Goal: Task Accomplishment & Management: Manage account settings

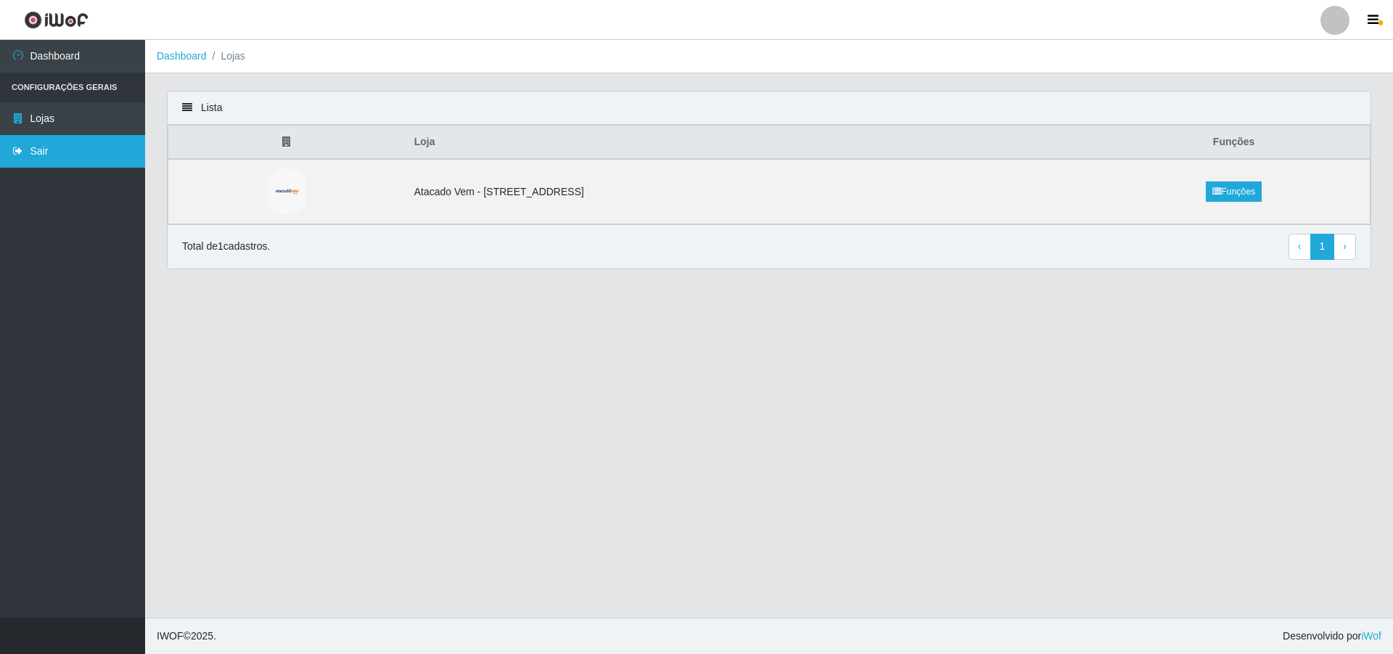
click at [83, 139] on link "Sair" at bounding box center [72, 151] width 145 height 33
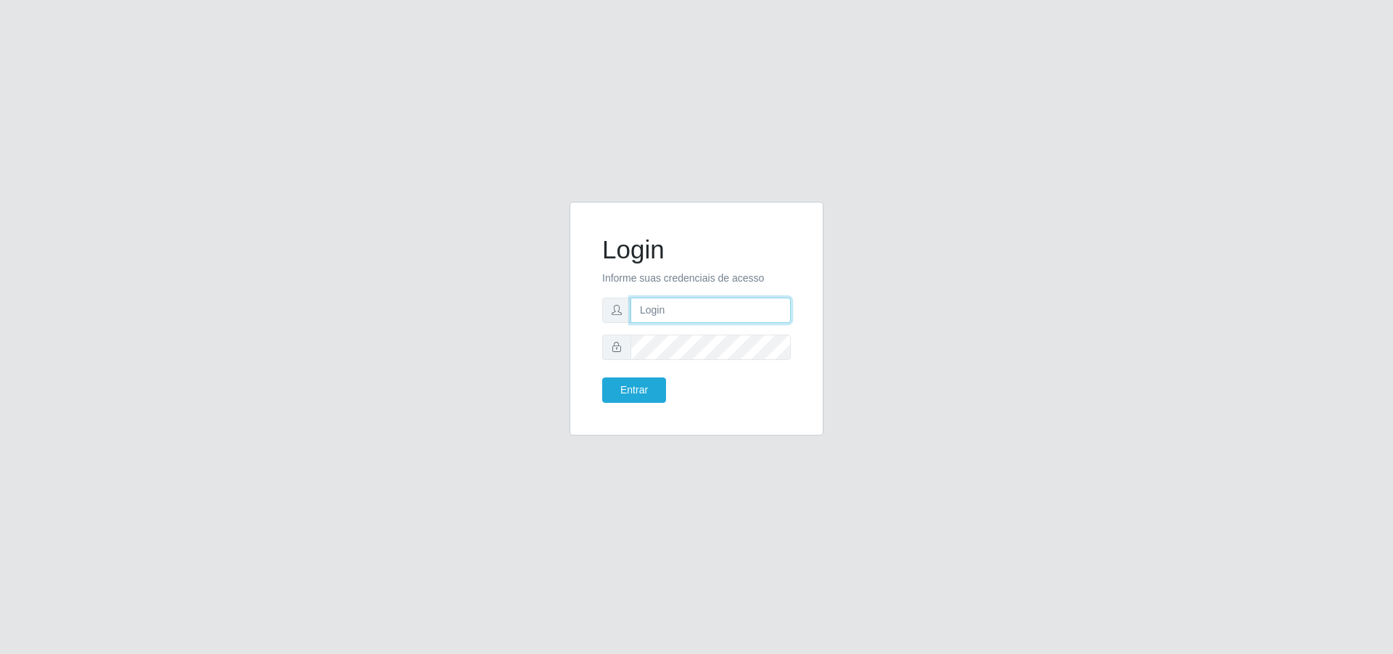
type input "[PERSON_NAME][EMAIL_ADDRESS][DOMAIN_NAME]"
click at [662, 308] on input "[PERSON_NAME][EMAIL_ADDRESS][DOMAIN_NAME]" at bounding box center [711, 310] width 160 height 25
click at [655, 388] on button "Entrar" at bounding box center [634, 389] width 64 height 25
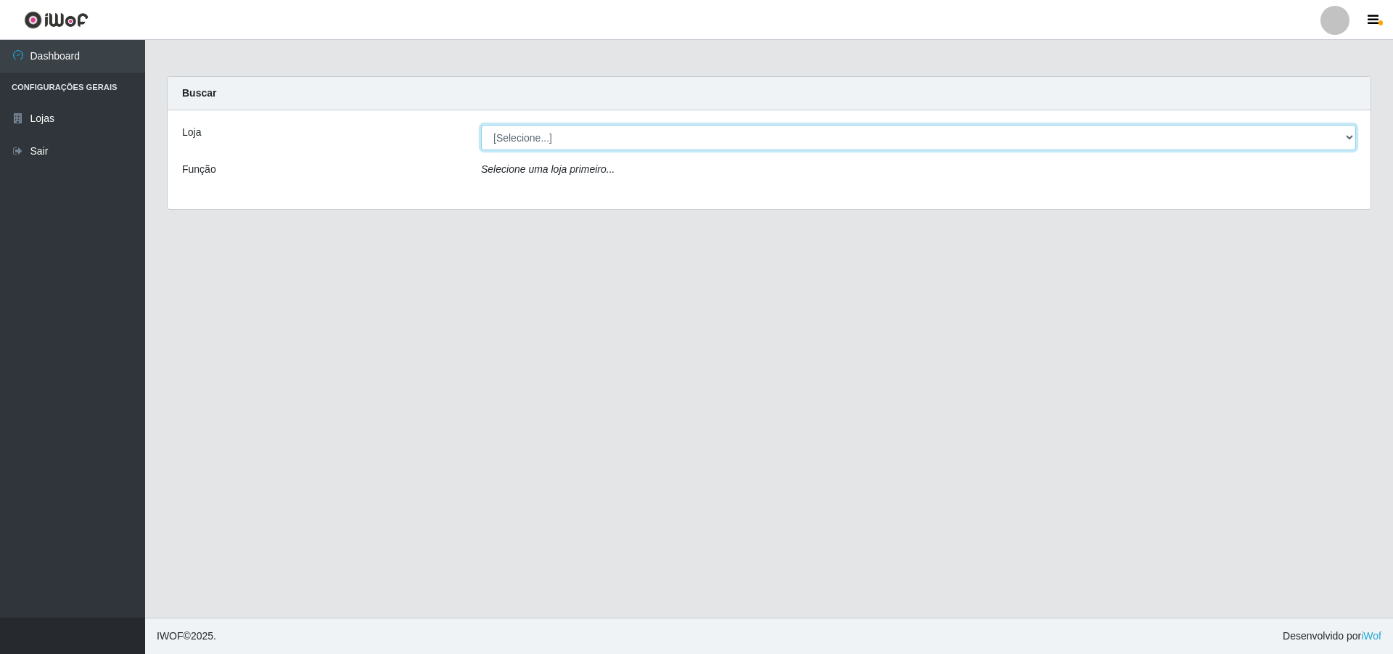
click at [643, 135] on select "[Selecione...] Atacado Vem - [STREET_ADDRESS]" at bounding box center [918, 137] width 875 height 25
select select "461"
click at [481, 125] on select "[Selecione...] Atacado Vem - [STREET_ADDRESS]" at bounding box center [918, 137] width 875 height 25
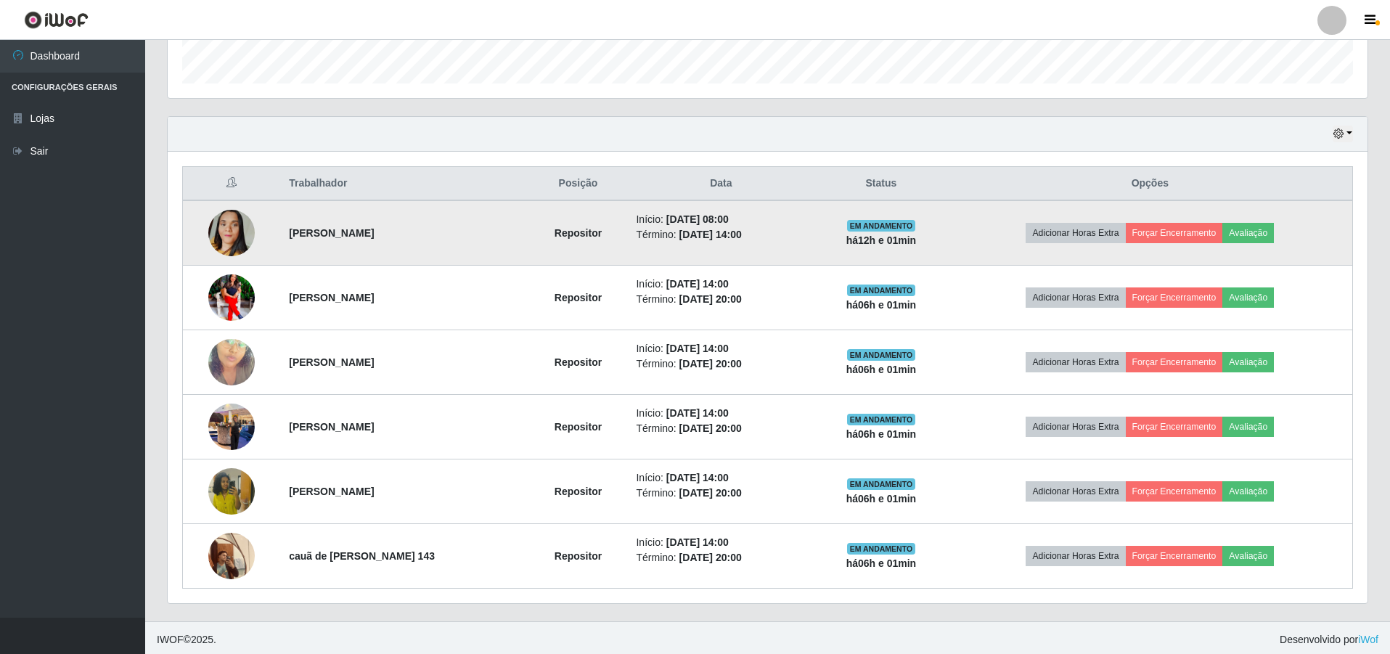
scroll to position [439, 0]
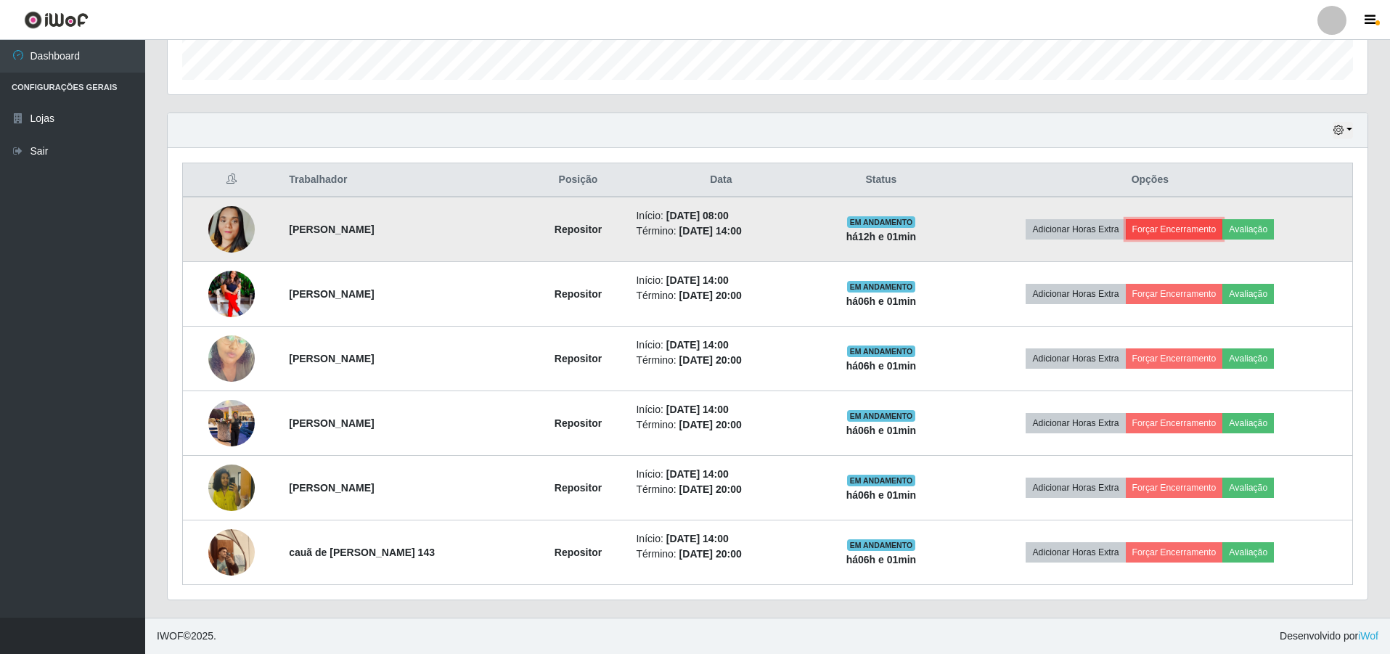
click at [1187, 226] on button "Forçar Encerramento" at bounding box center [1174, 229] width 97 height 20
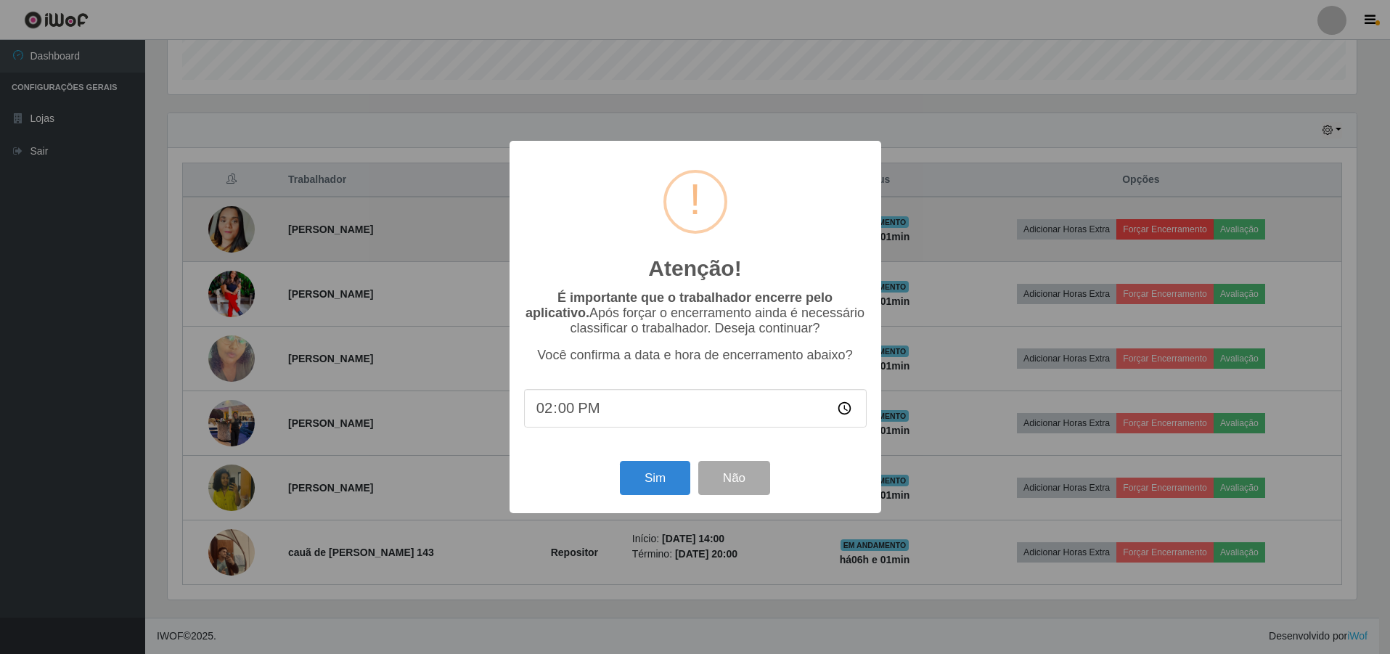
scroll to position [301, 1192]
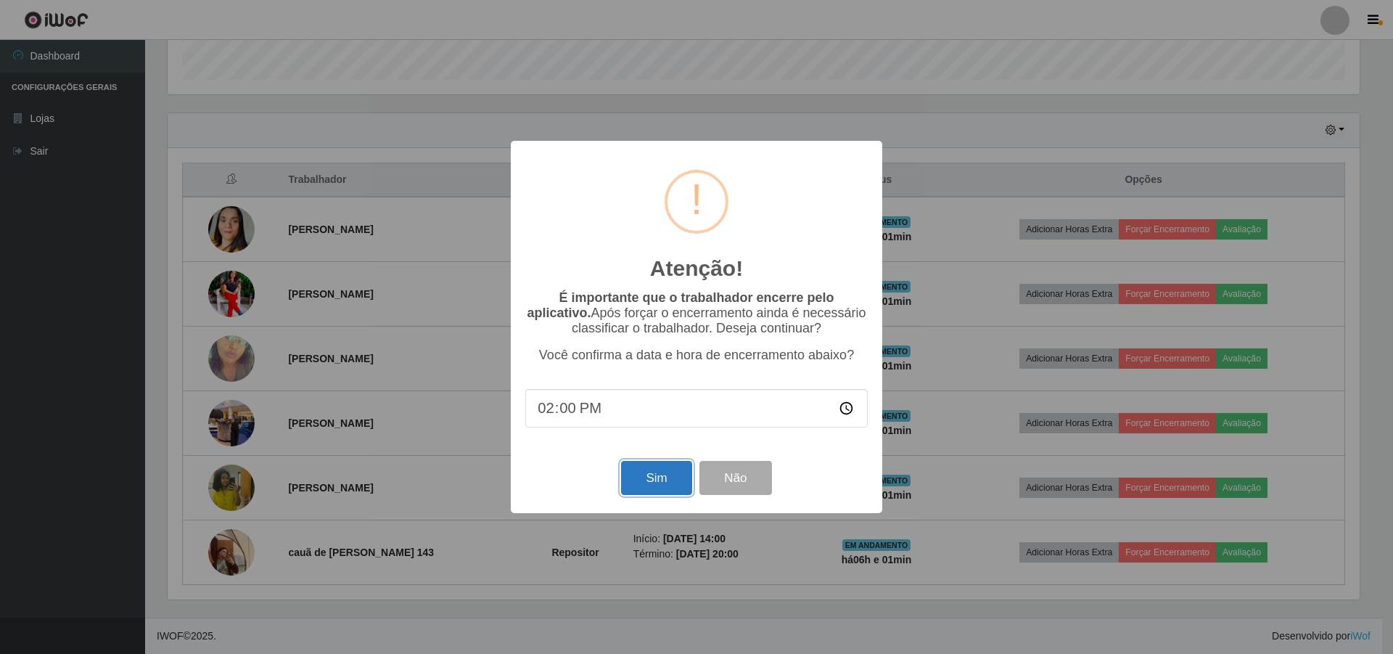
click at [648, 490] on button "Sim" at bounding box center [656, 478] width 70 height 34
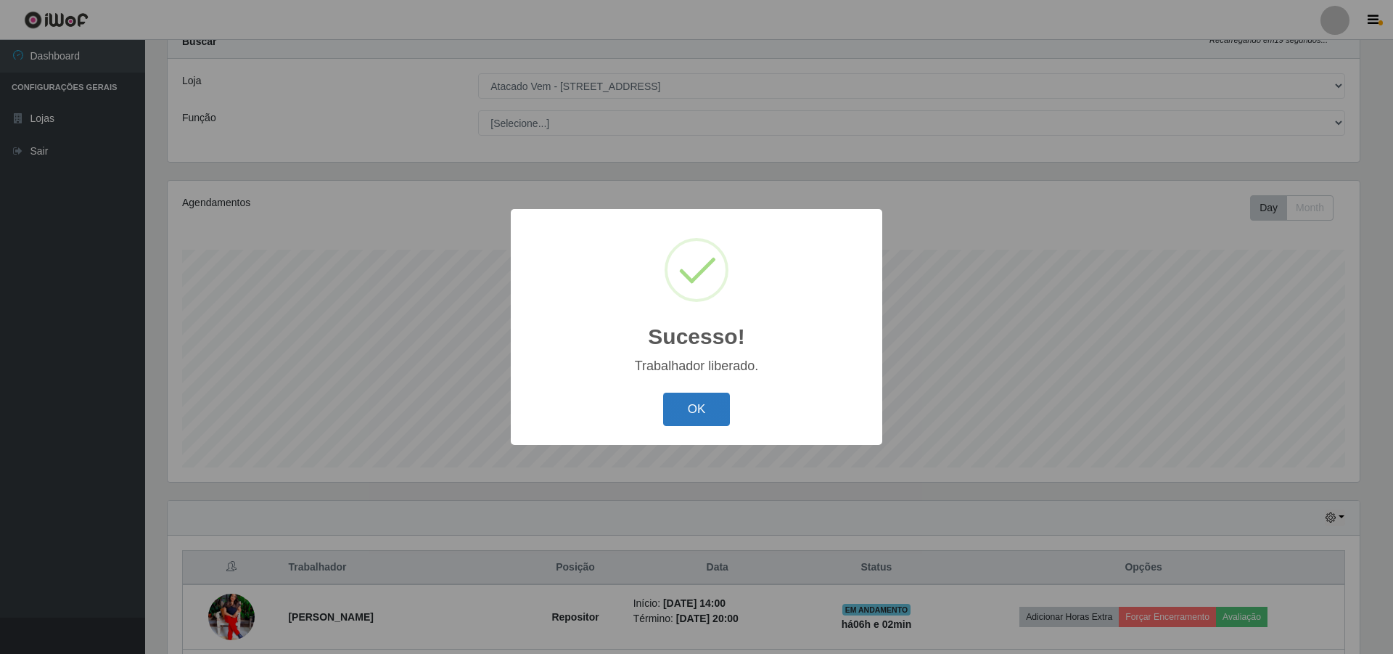
click at [691, 412] on button "OK" at bounding box center [696, 410] width 67 height 34
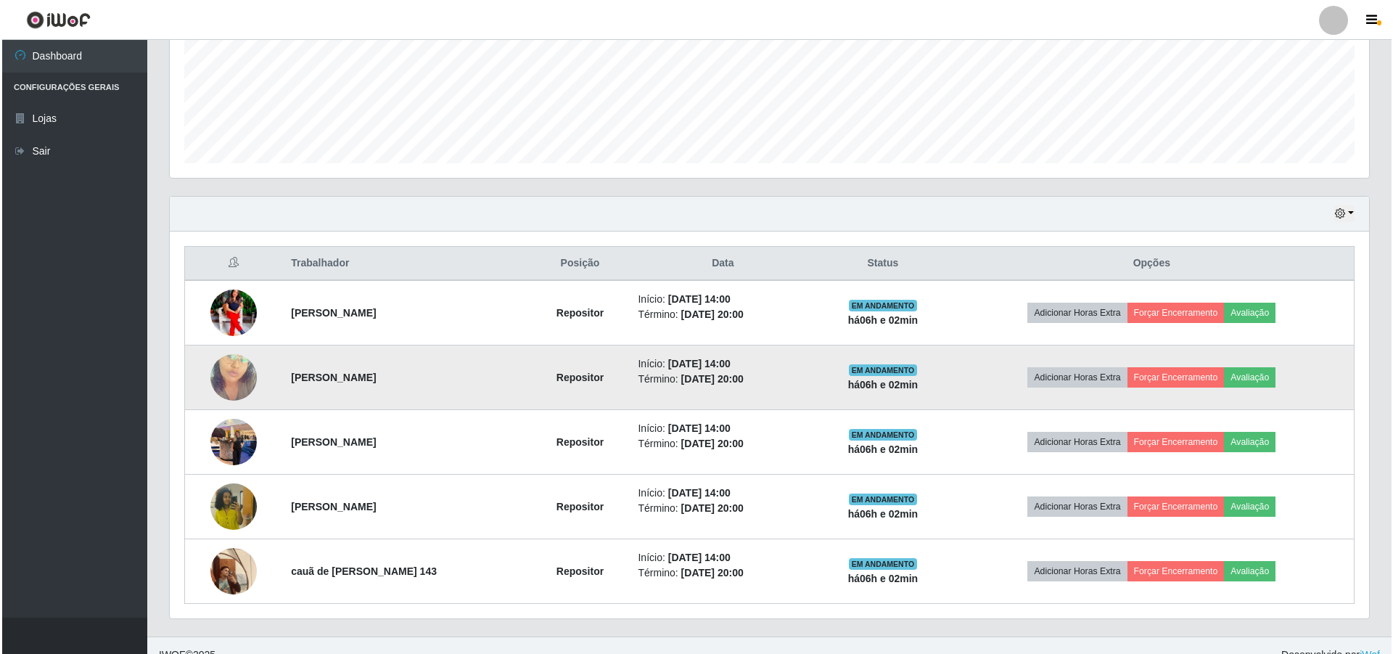
scroll to position [374, 0]
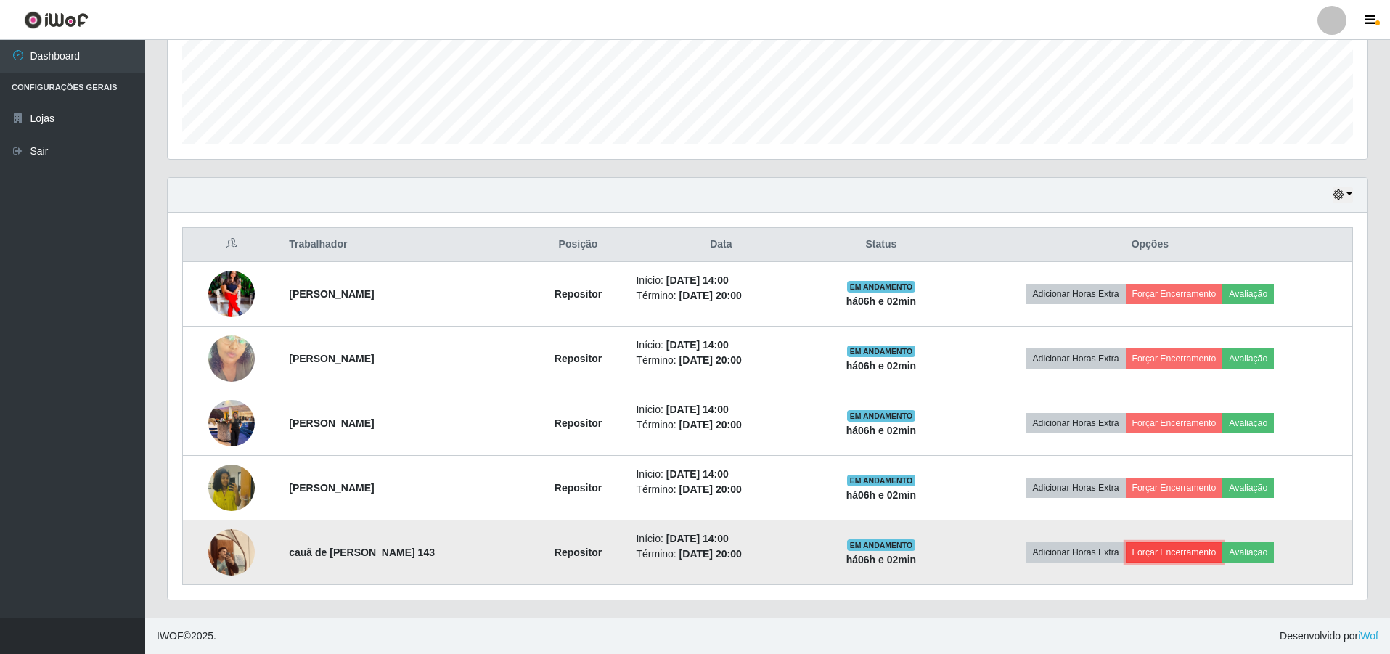
click at [1161, 554] on button "Forçar Encerramento" at bounding box center [1174, 552] width 97 height 20
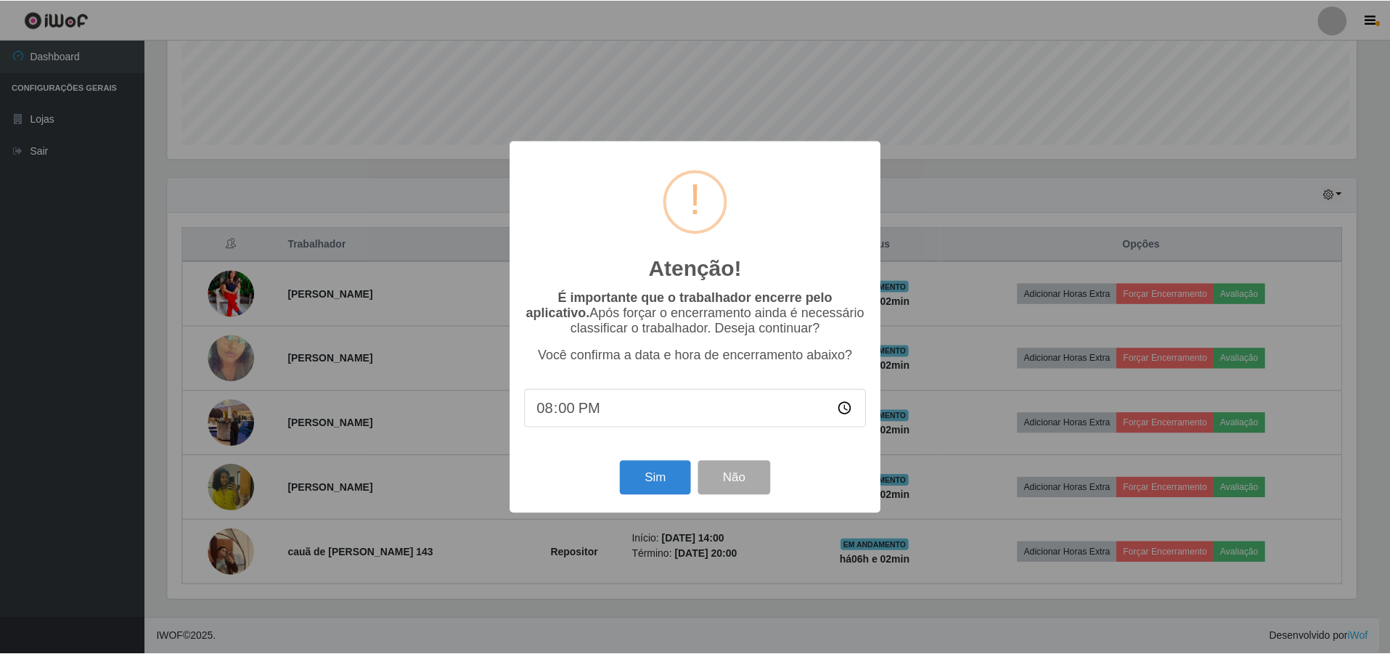
scroll to position [301, 1192]
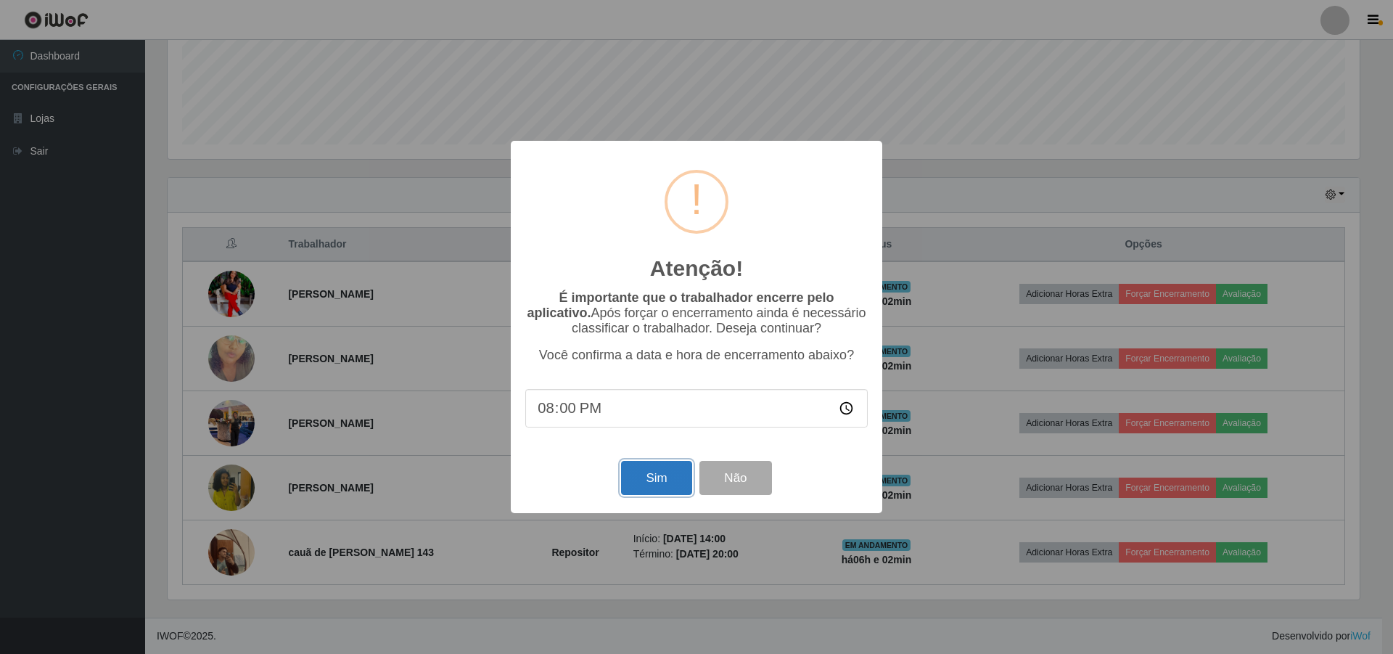
click at [667, 486] on button "Sim" at bounding box center [656, 478] width 70 height 34
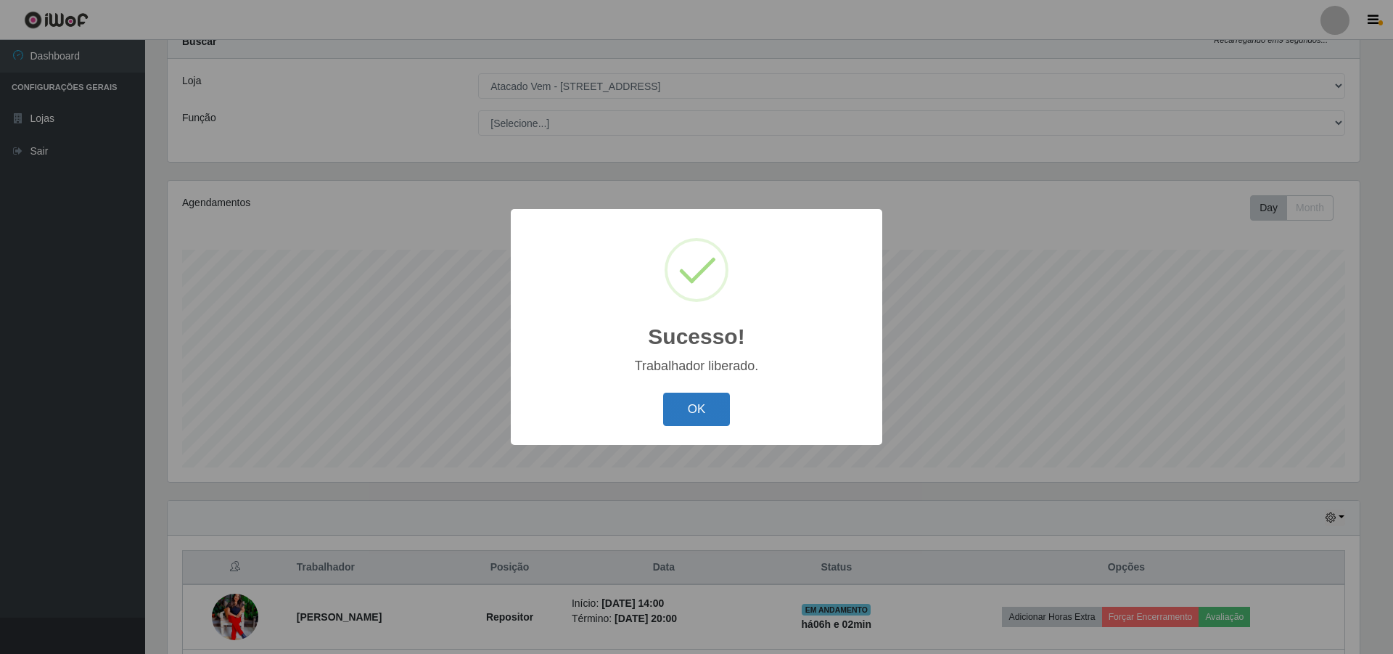
click at [692, 415] on button "OK" at bounding box center [696, 410] width 67 height 34
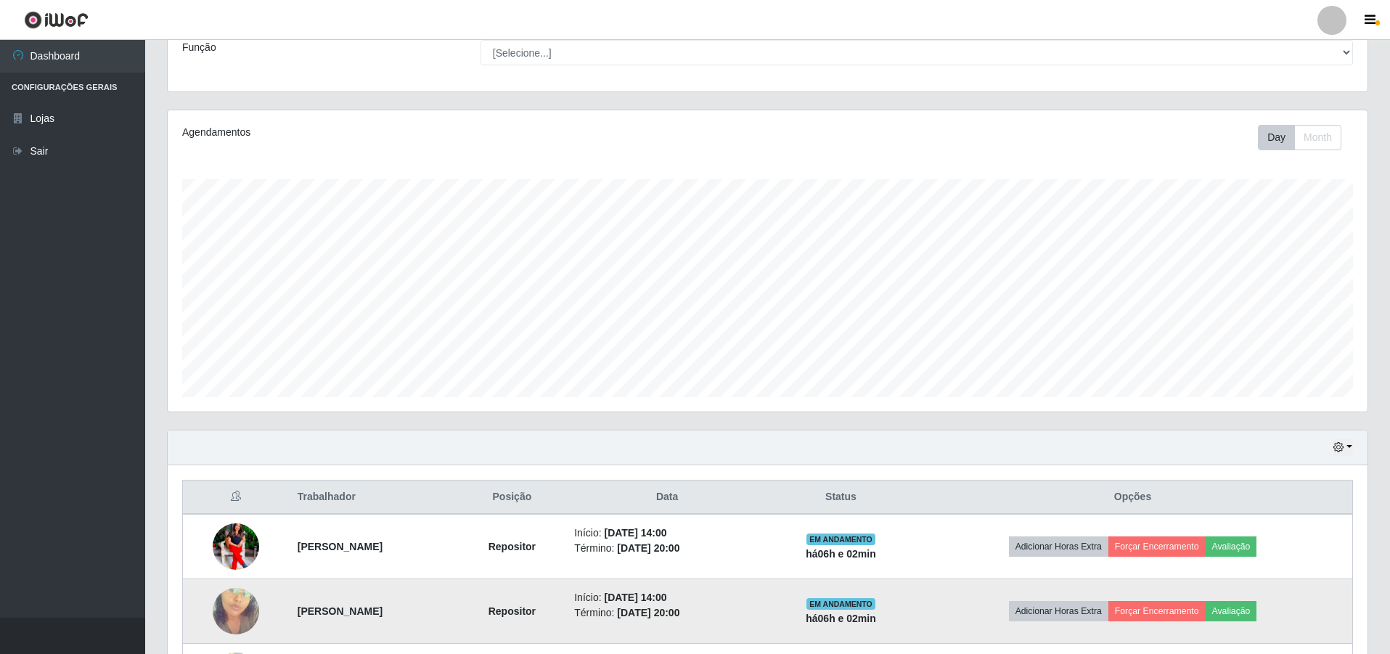
scroll to position [310, 0]
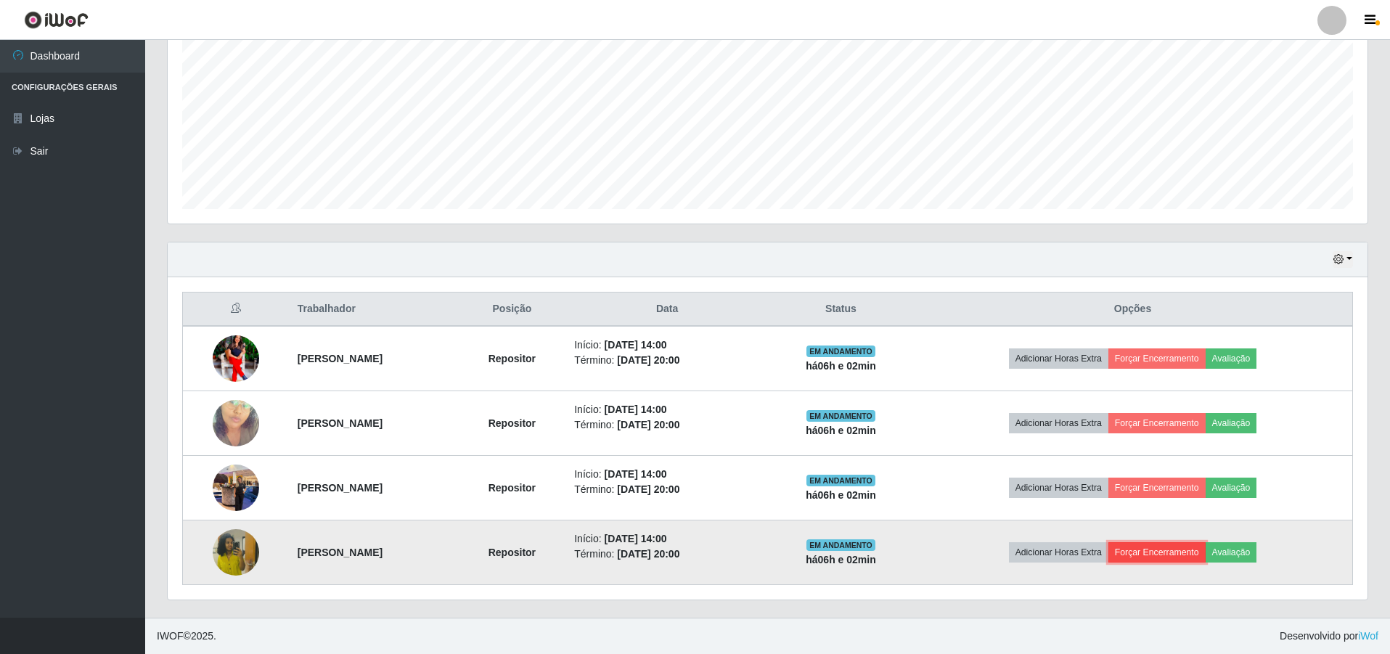
click at [1187, 553] on button "Forçar Encerramento" at bounding box center [1156, 552] width 97 height 20
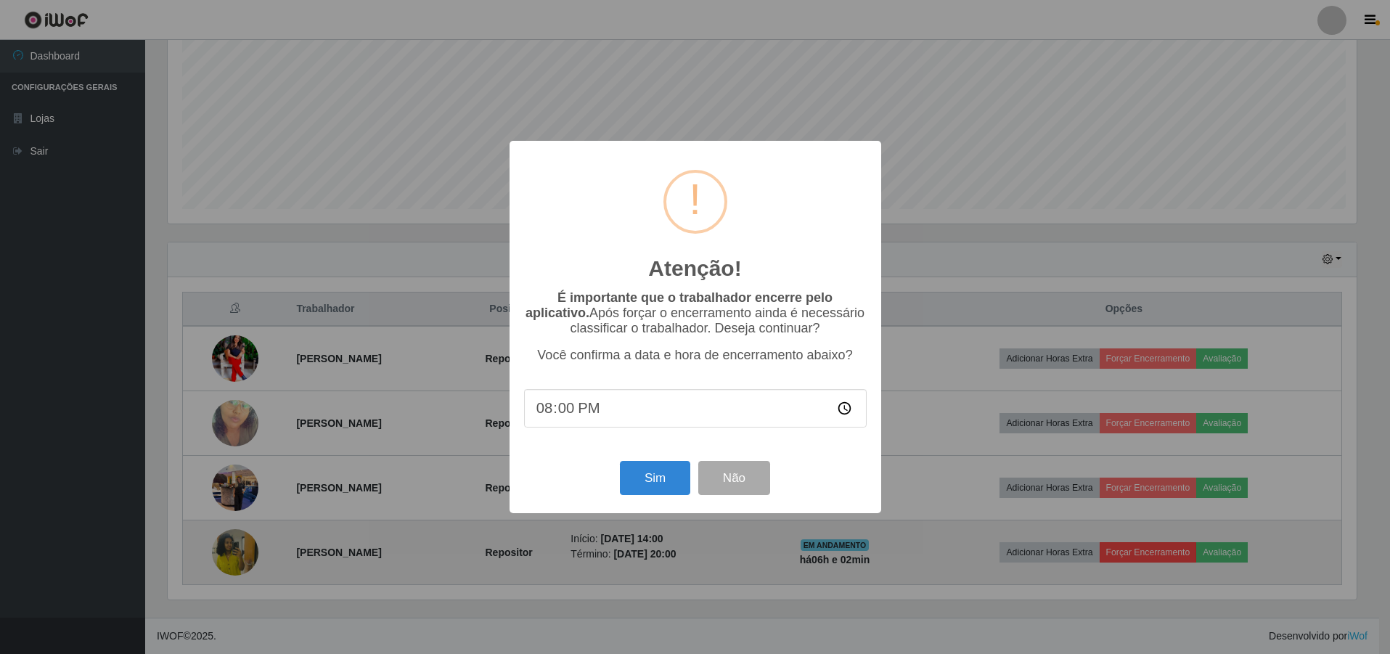
scroll to position [301, 1192]
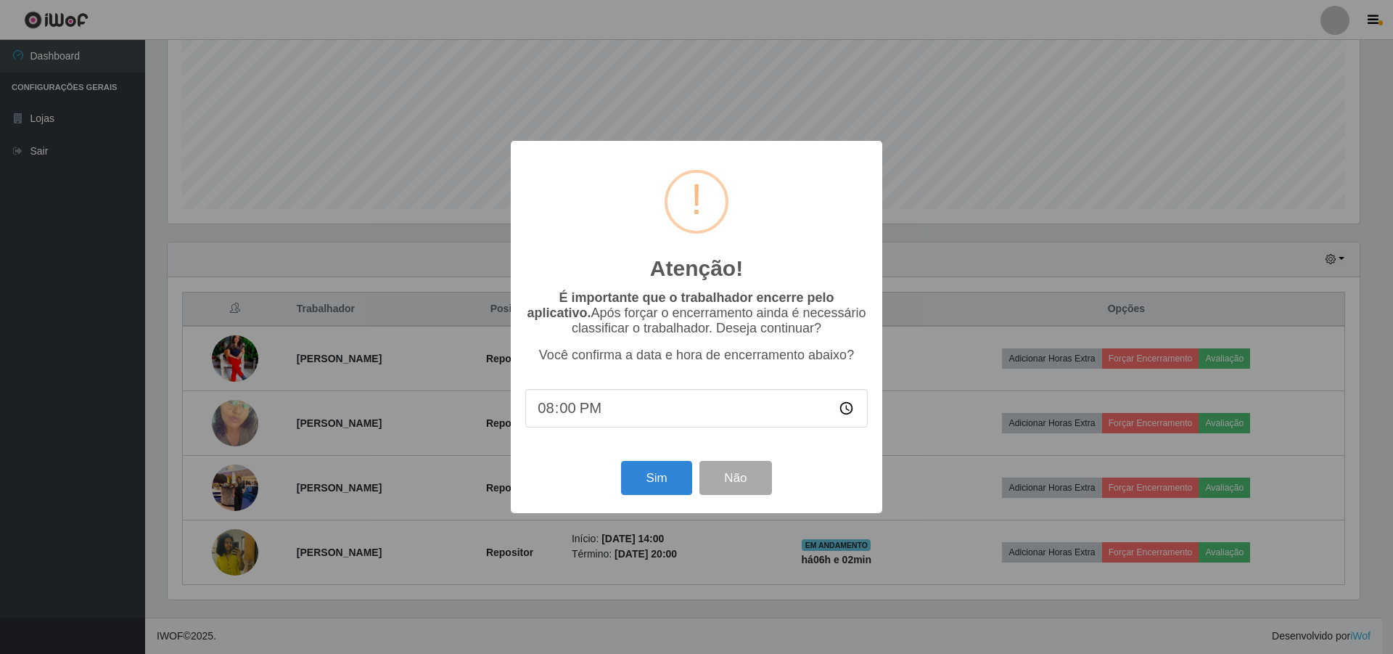
click at [449, 485] on div "Atenção! × É importante que o trabalhador encerre pelo aplicativo. Após forçar …" at bounding box center [696, 327] width 1393 height 654
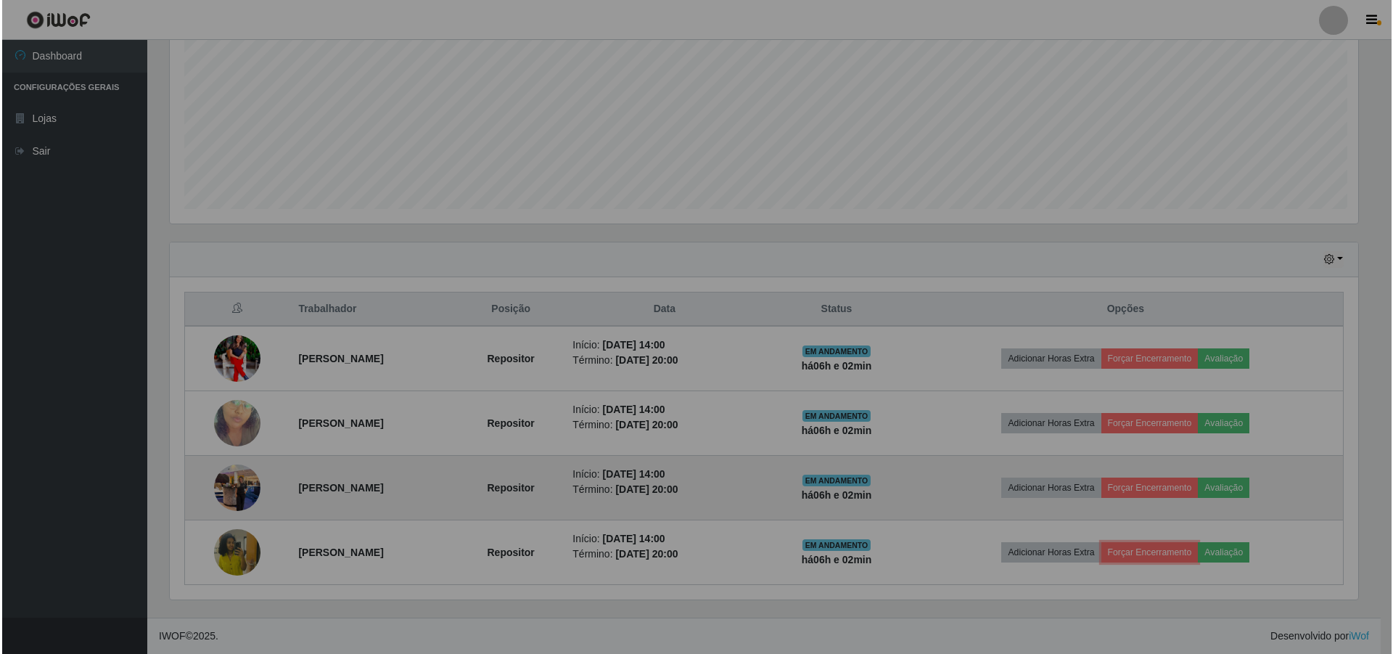
scroll to position [301, 1200]
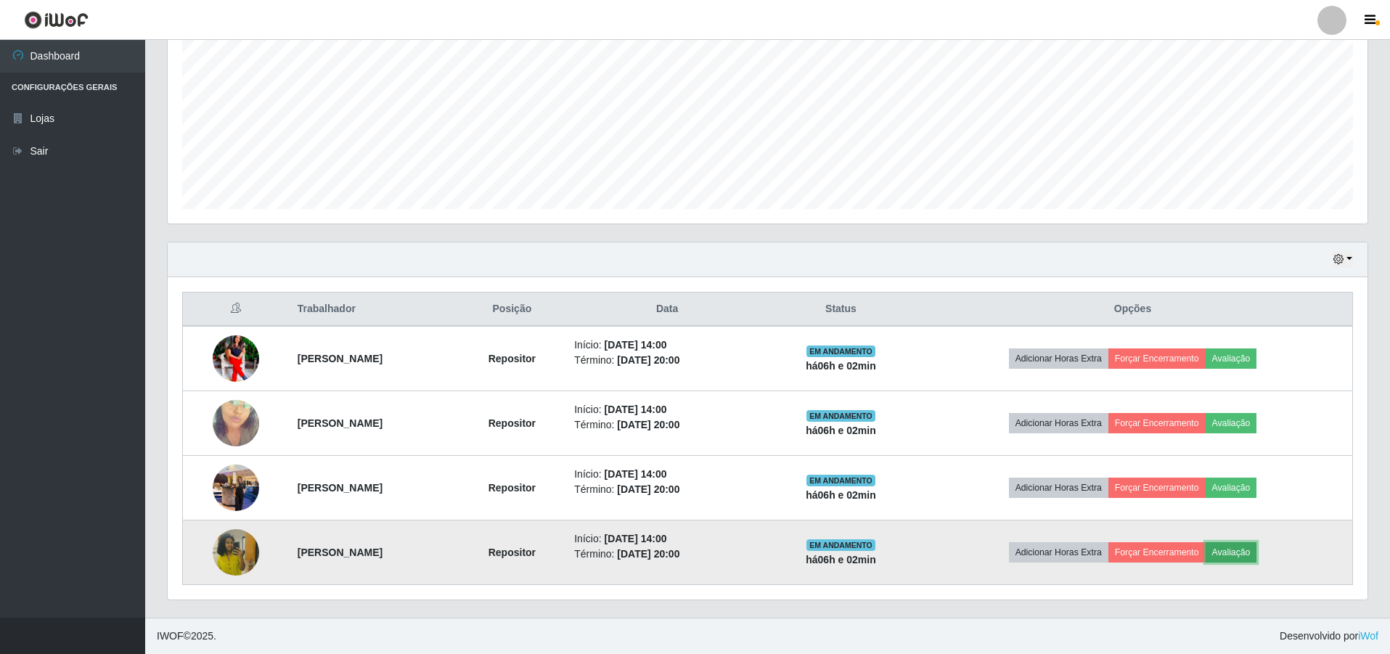
click at [1249, 551] on button "Avaliação" at bounding box center [1231, 552] width 52 height 20
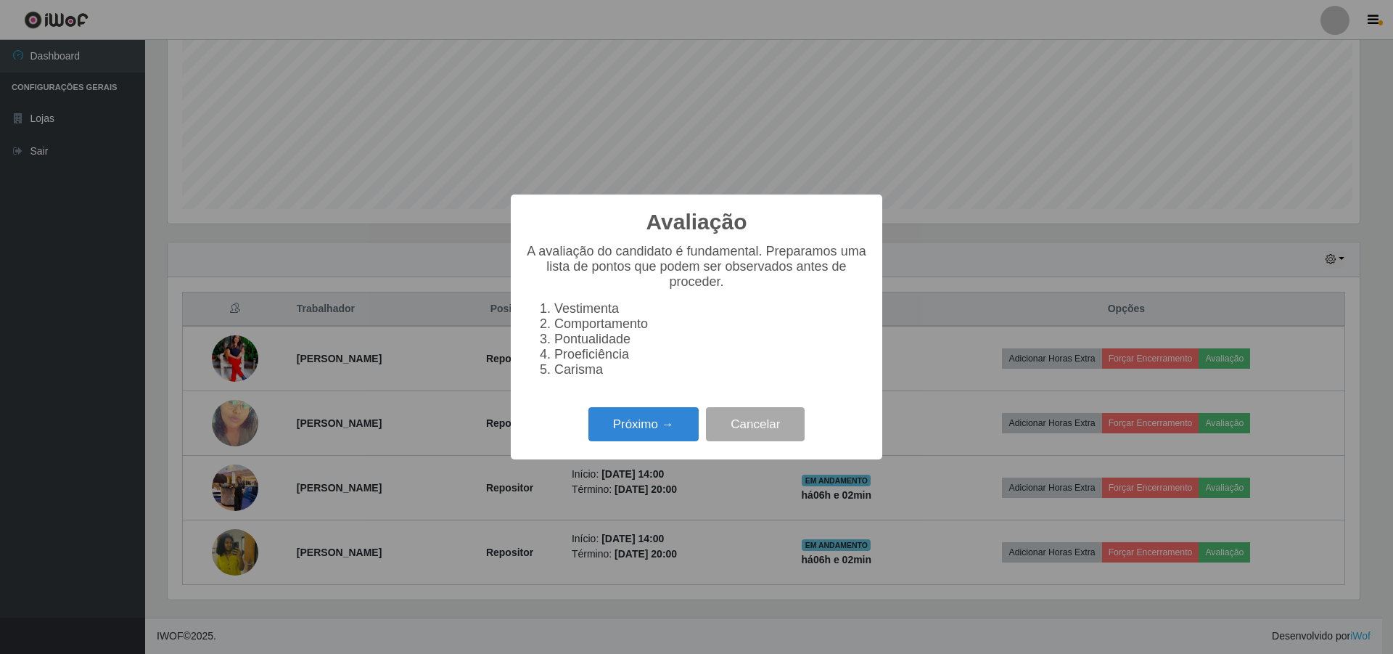
scroll to position [0, 0]
click at [644, 425] on button "Próximo →" at bounding box center [644, 424] width 110 height 34
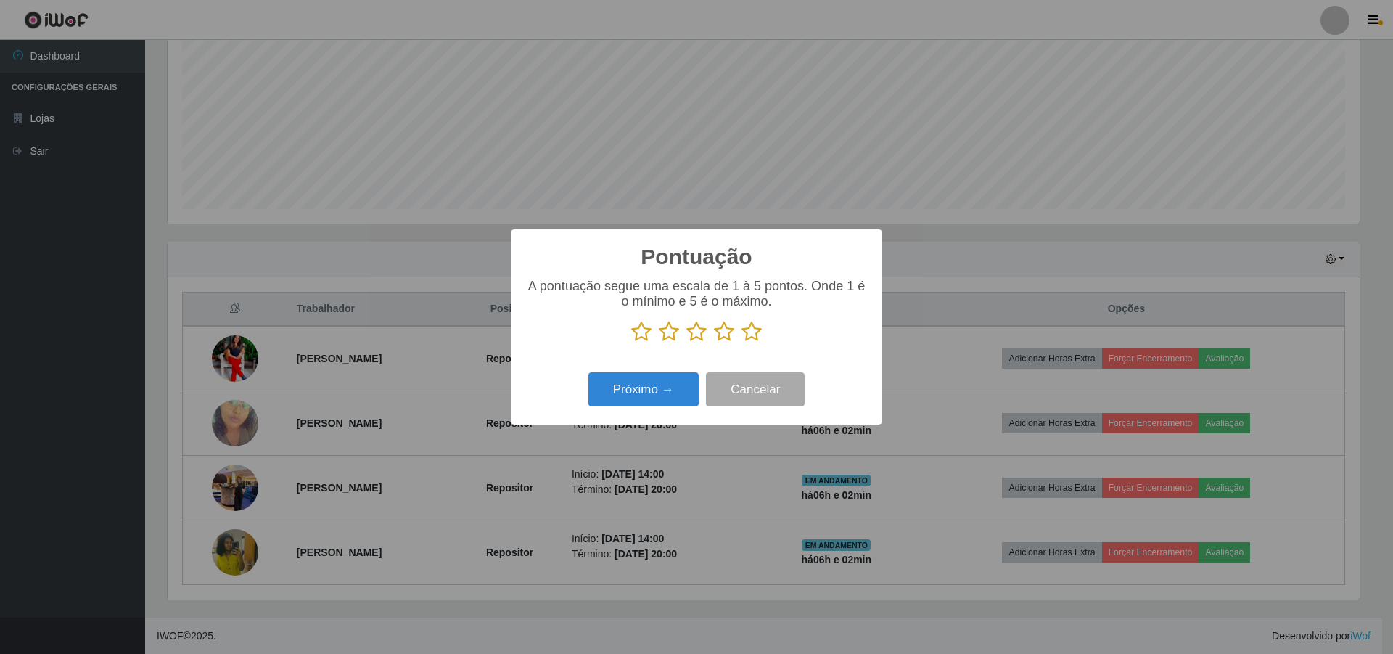
click at [750, 333] on icon at bounding box center [752, 332] width 20 height 22
click at [742, 343] on input "radio" at bounding box center [742, 343] width 0 height 0
click at [661, 383] on button "Próximo →" at bounding box center [644, 389] width 110 height 34
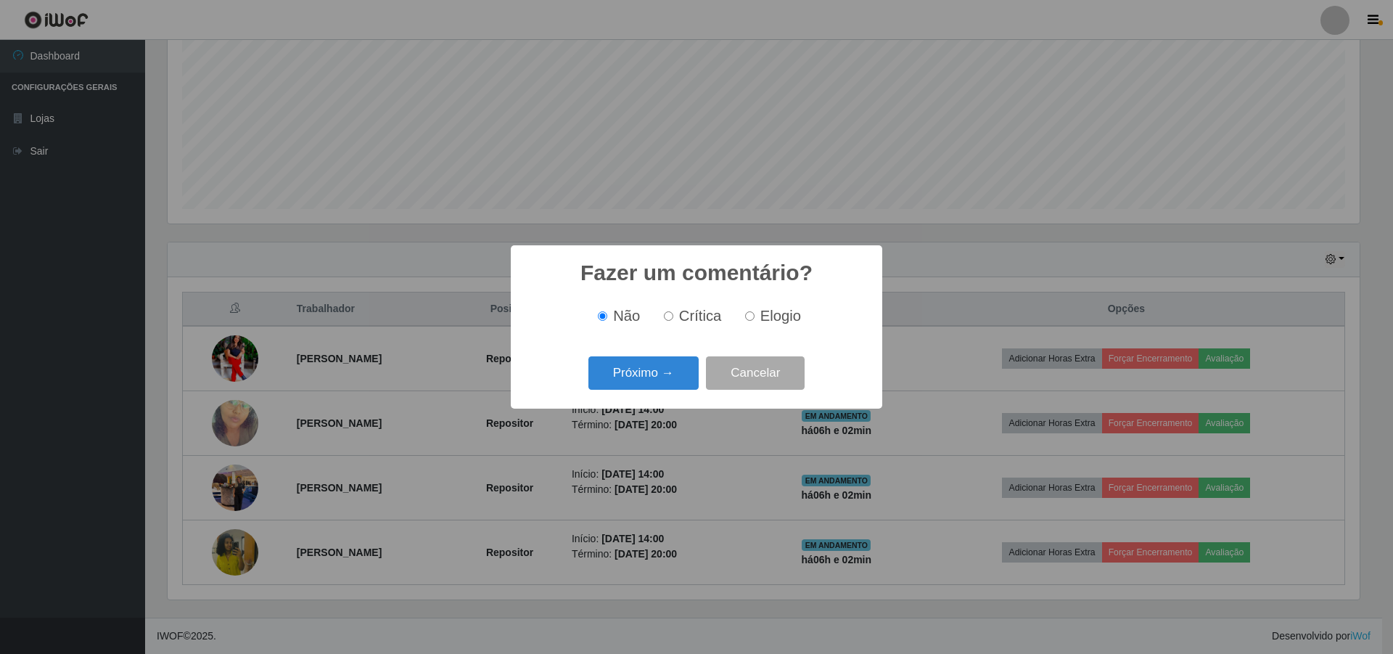
click at [661, 383] on button "Próximo →" at bounding box center [644, 373] width 110 height 34
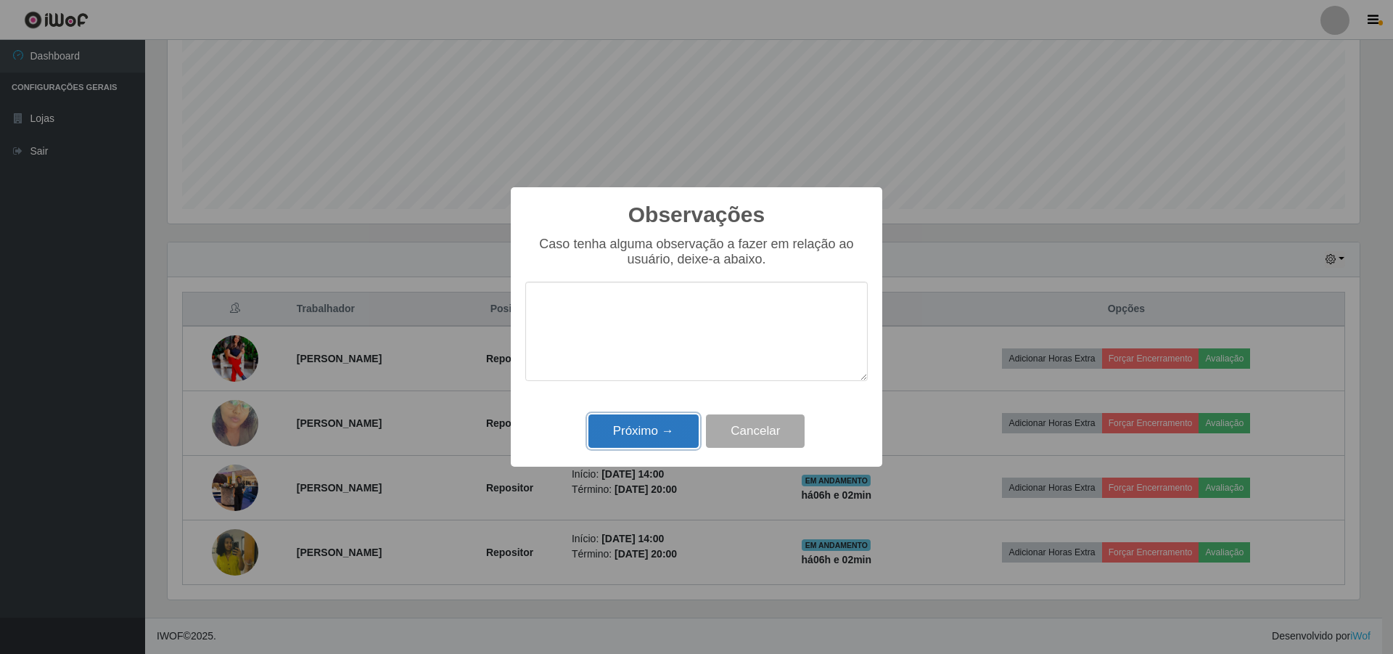
click at [667, 434] on button "Próximo →" at bounding box center [644, 431] width 110 height 34
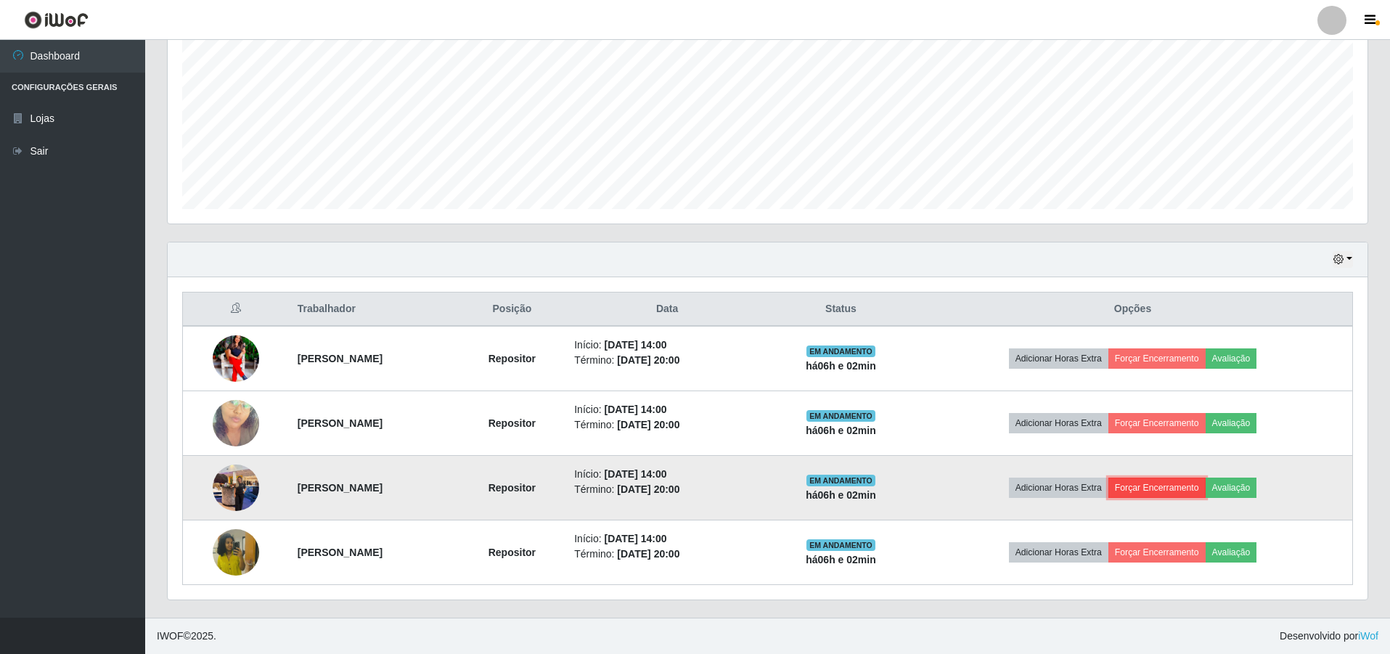
click at [1179, 492] on button "Forçar Encerramento" at bounding box center [1156, 488] width 97 height 20
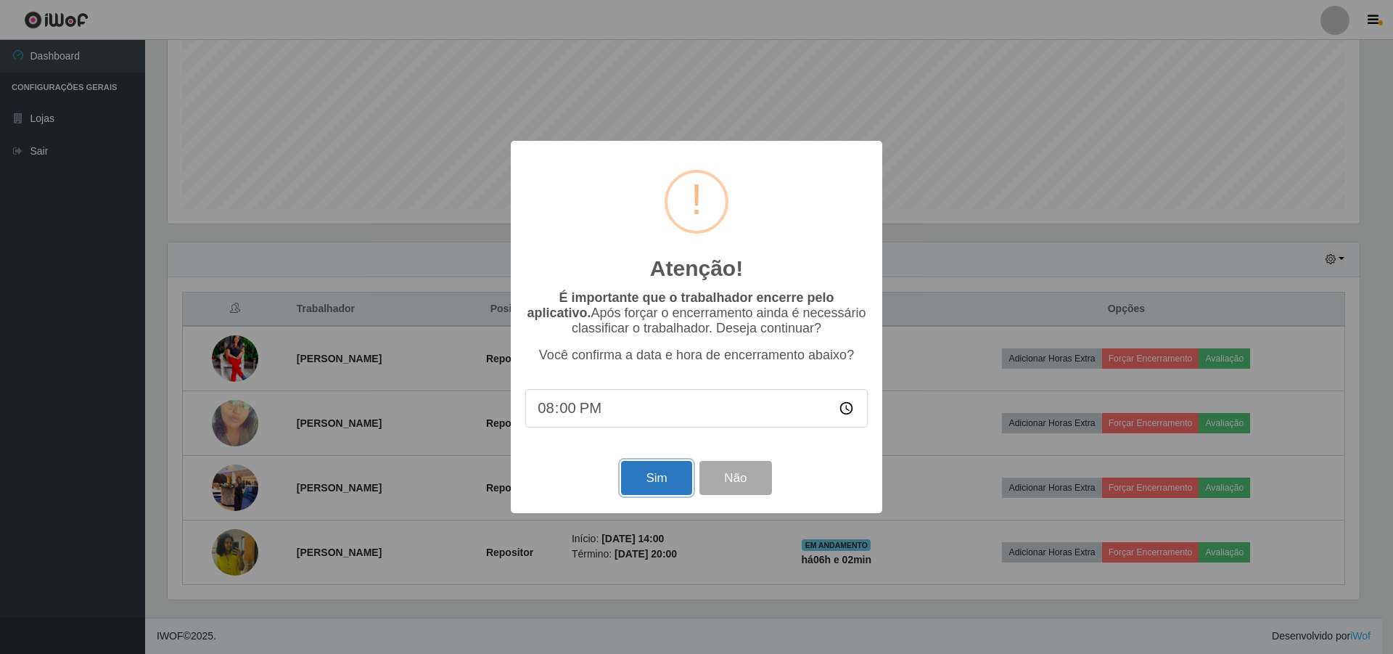
click at [632, 477] on button "Sim" at bounding box center [656, 478] width 70 height 34
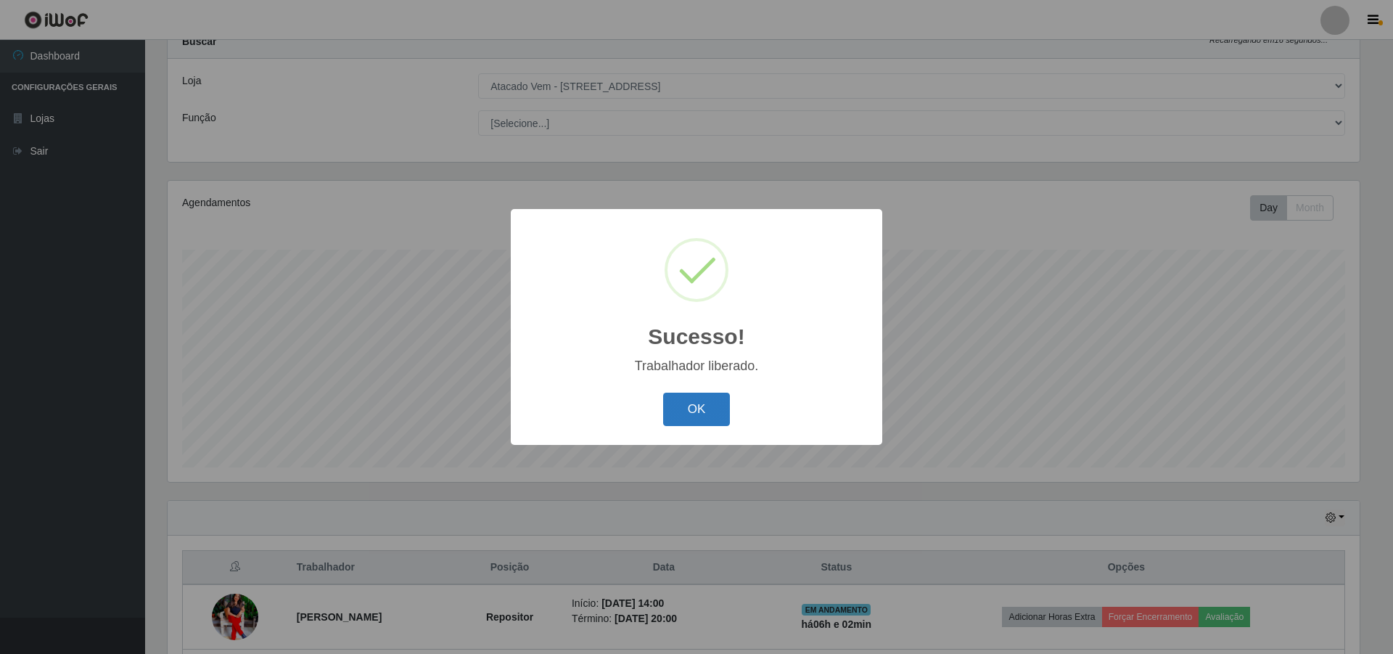
click at [684, 413] on button "OK" at bounding box center [696, 410] width 67 height 34
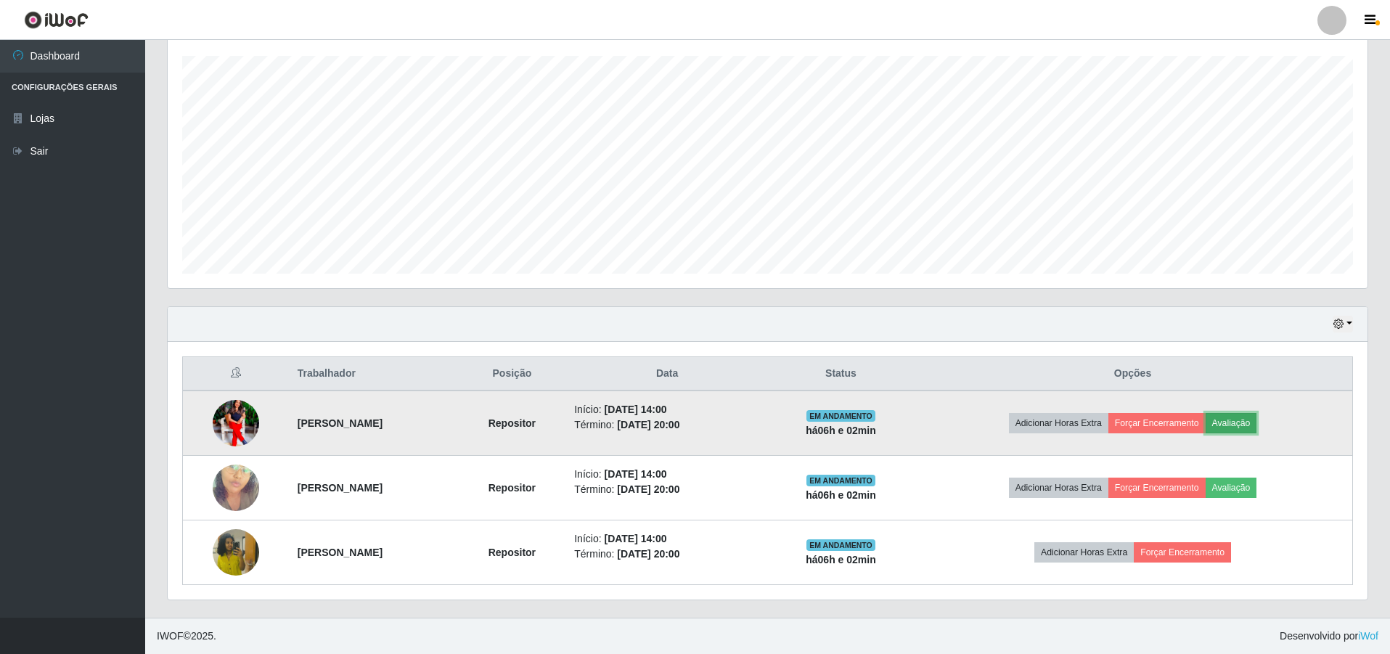
click at [1257, 421] on button "Avaliação" at bounding box center [1231, 423] width 52 height 20
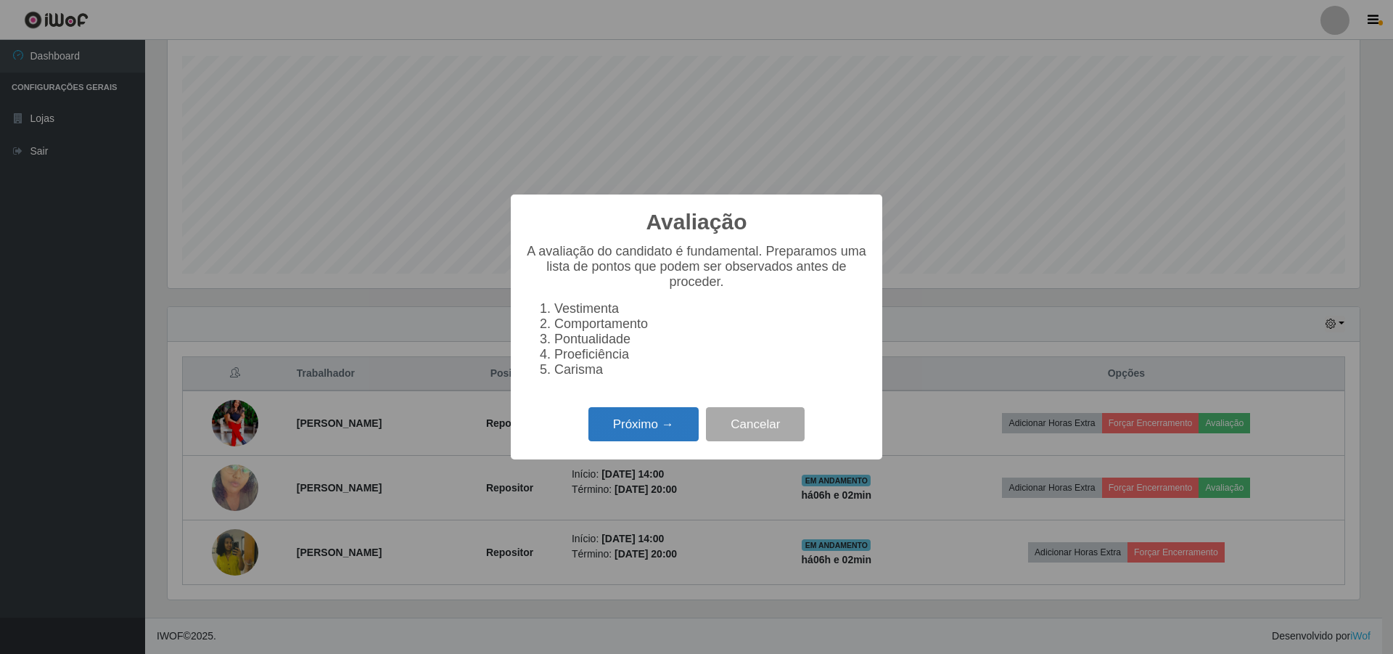
click at [660, 421] on button "Próximo →" at bounding box center [644, 424] width 110 height 34
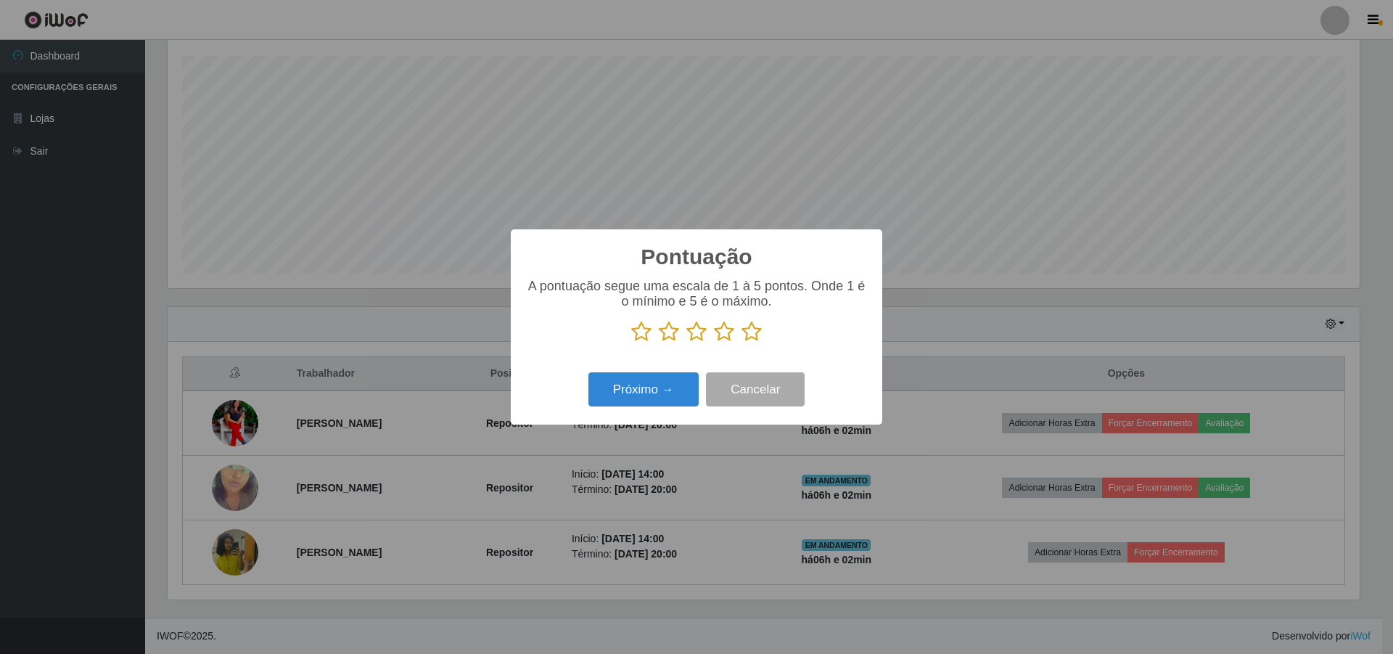
click at [753, 332] on icon at bounding box center [752, 332] width 20 height 22
click at [742, 343] on input "radio" at bounding box center [742, 343] width 0 height 0
click at [662, 382] on button "Próximo →" at bounding box center [644, 389] width 110 height 34
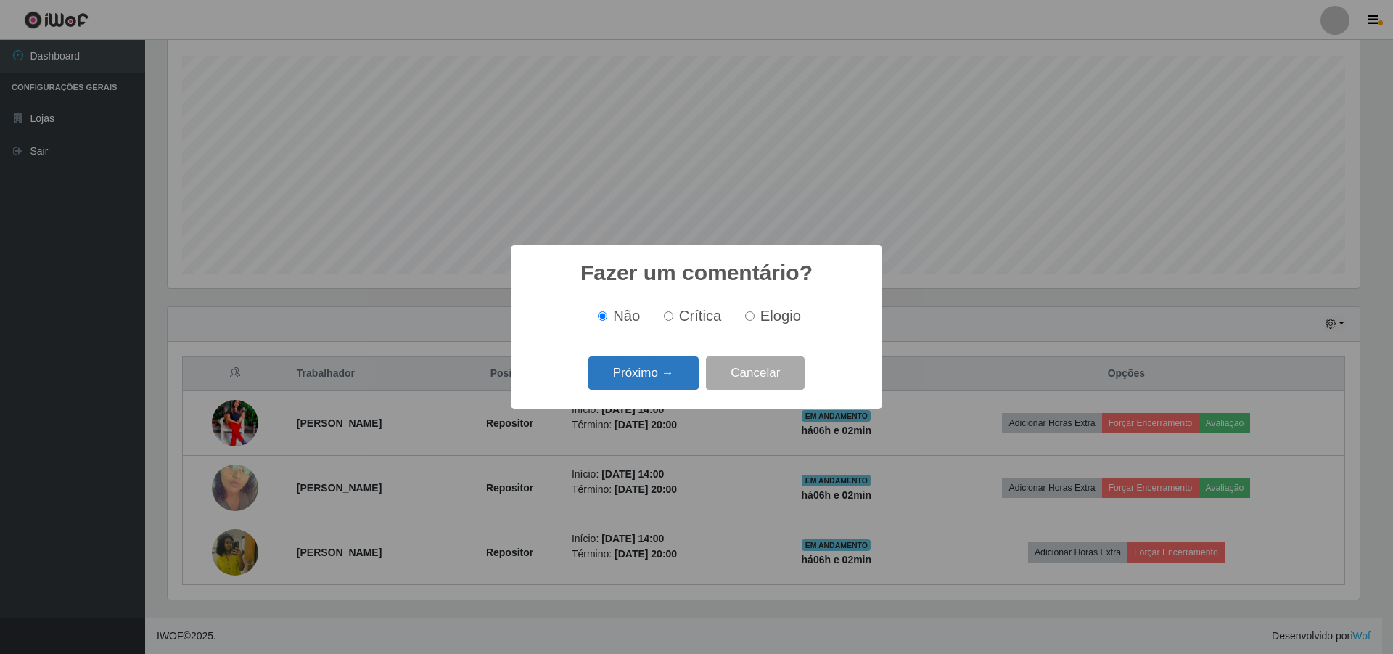
click at [625, 381] on button "Próximo →" at bounding box center [644, 373] width 110 height 34
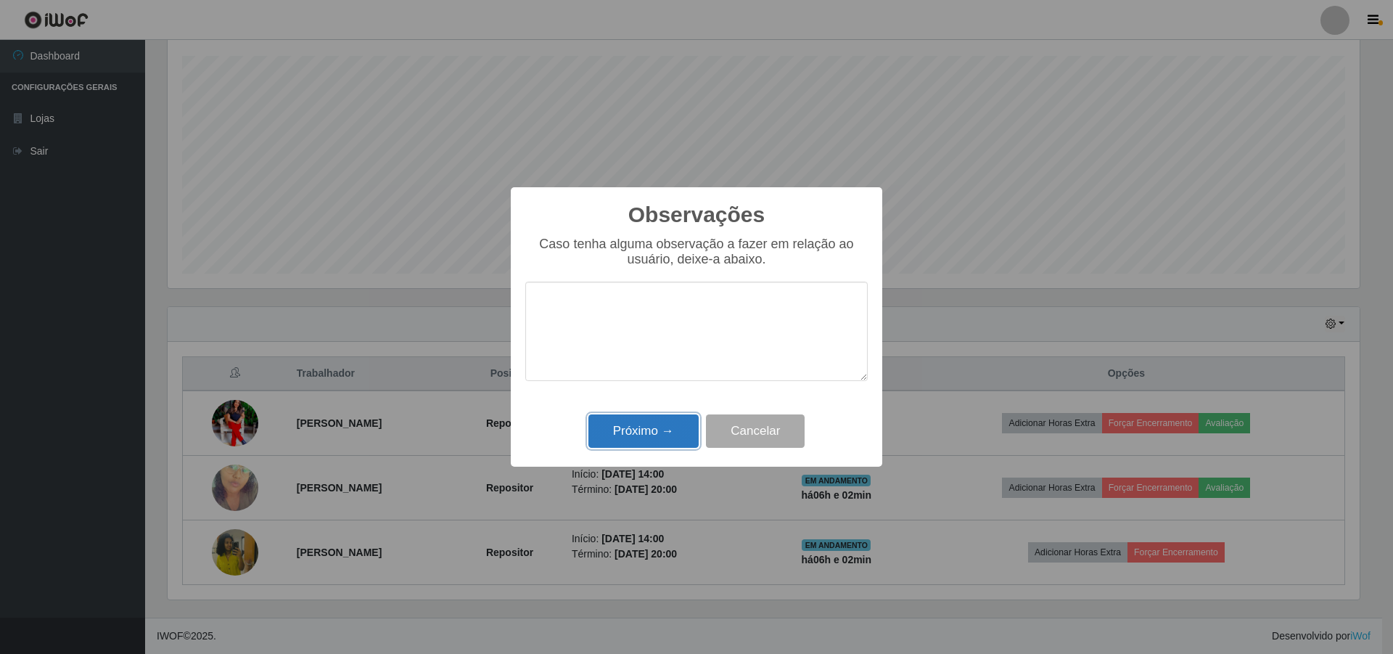
click at [662, 432] on button "Próximo →" at bounding box center [644, 431] width 110 height 34
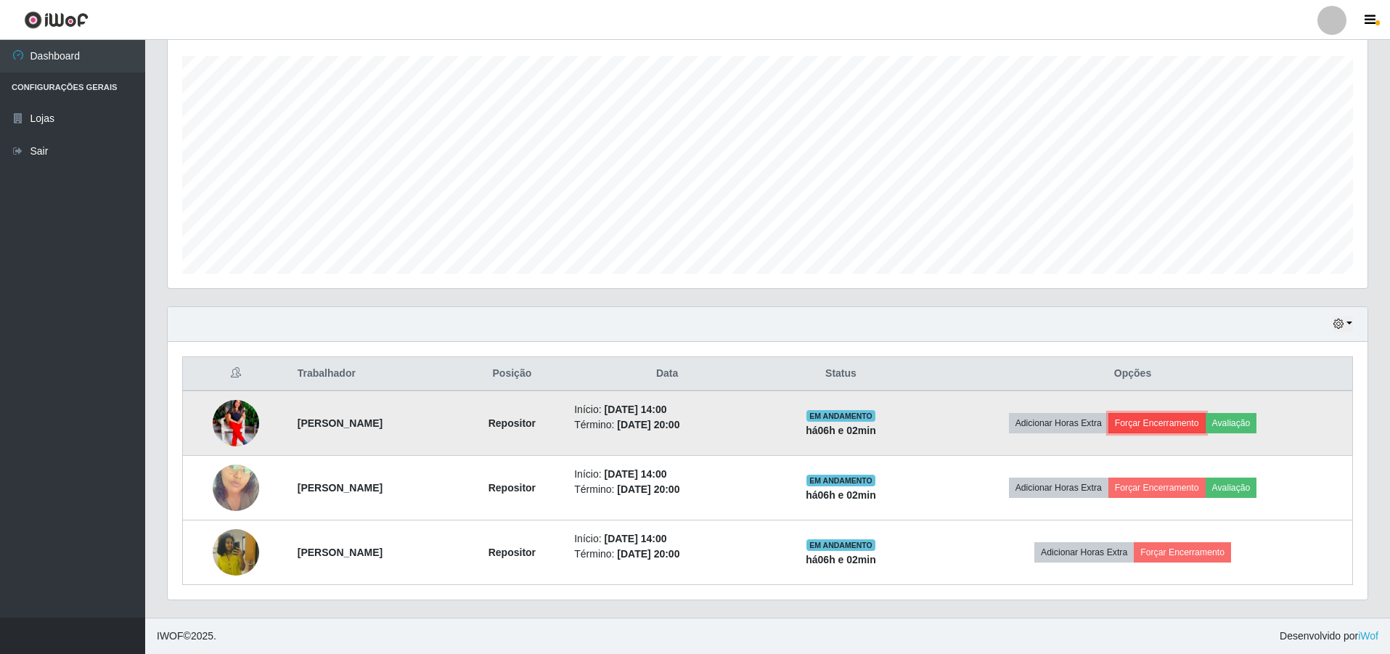
click at [1189, 422] on button "Forçar Encerramento" at bounding box center [1156, 423] width 97 height 20
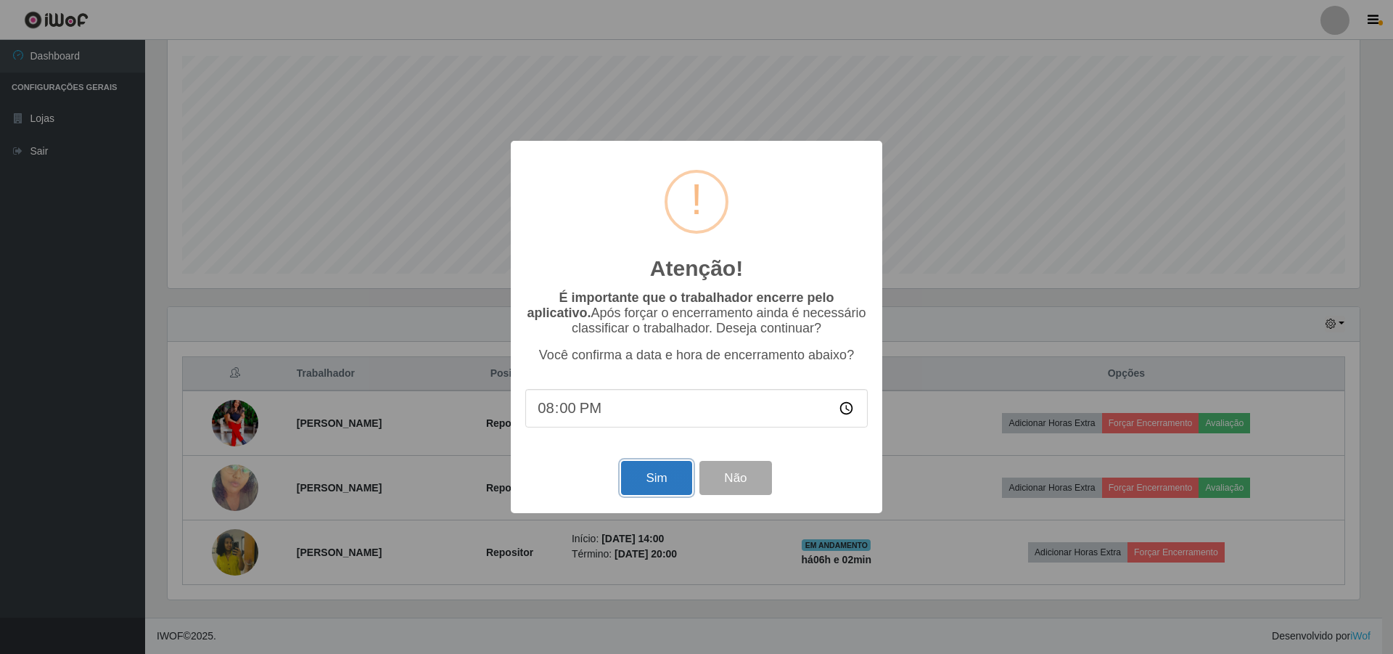
click at [644, 478] on button "Sim" at bounding box center [656, 478] width 70 height 34
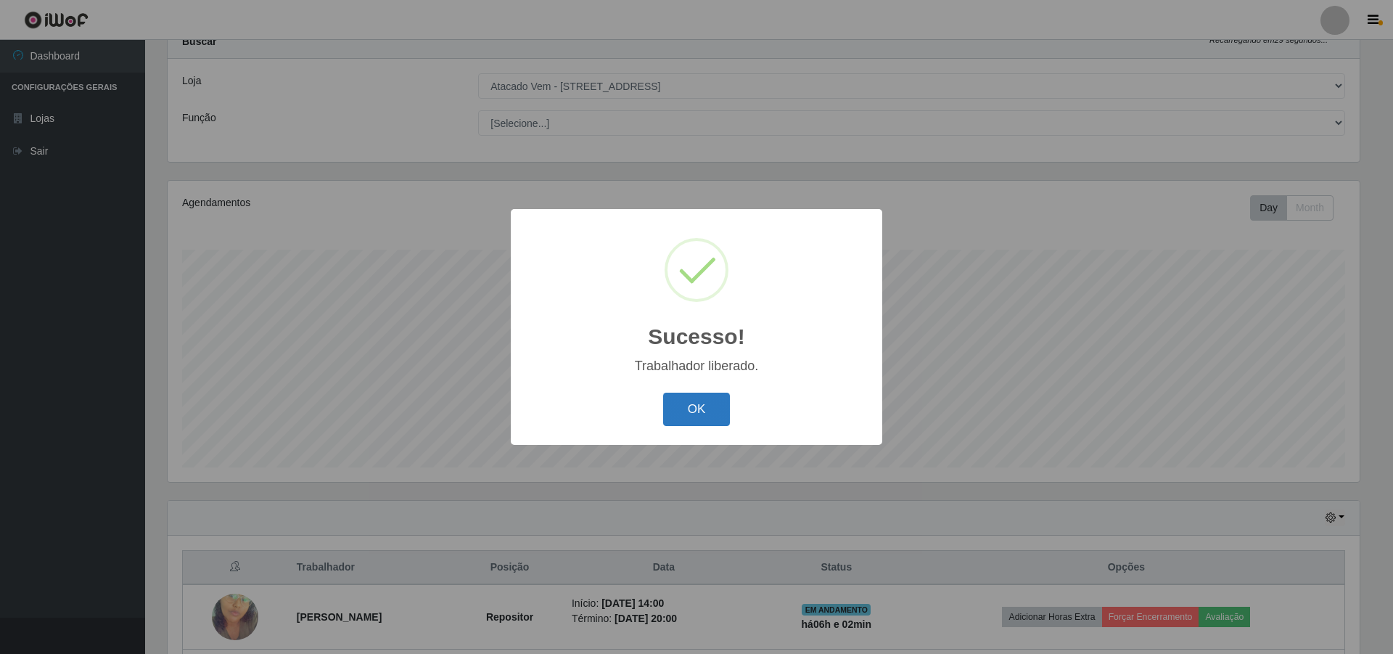
click at [674, 412] on button "OK" at bounding box center [696, 410] width 67 height 34
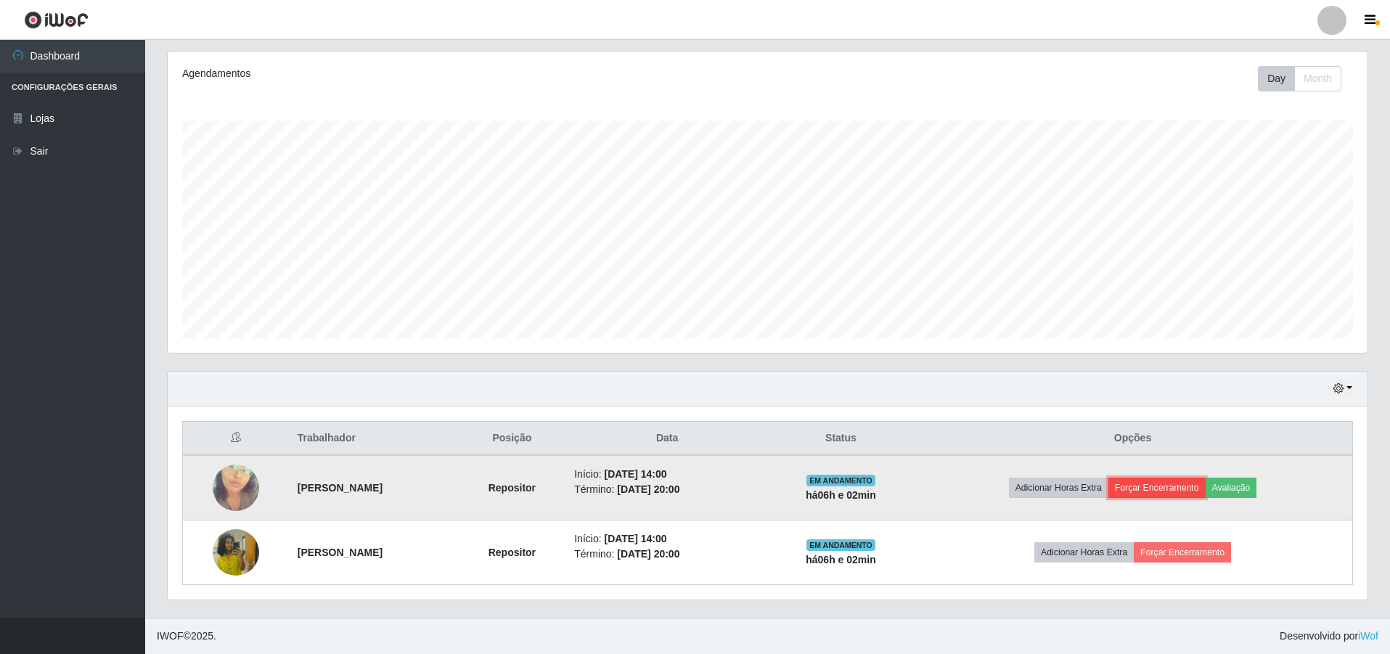
click at [1161, 488] on button "Forçar Encerramento" at bounding box center [1156, 488] width 97 height 20
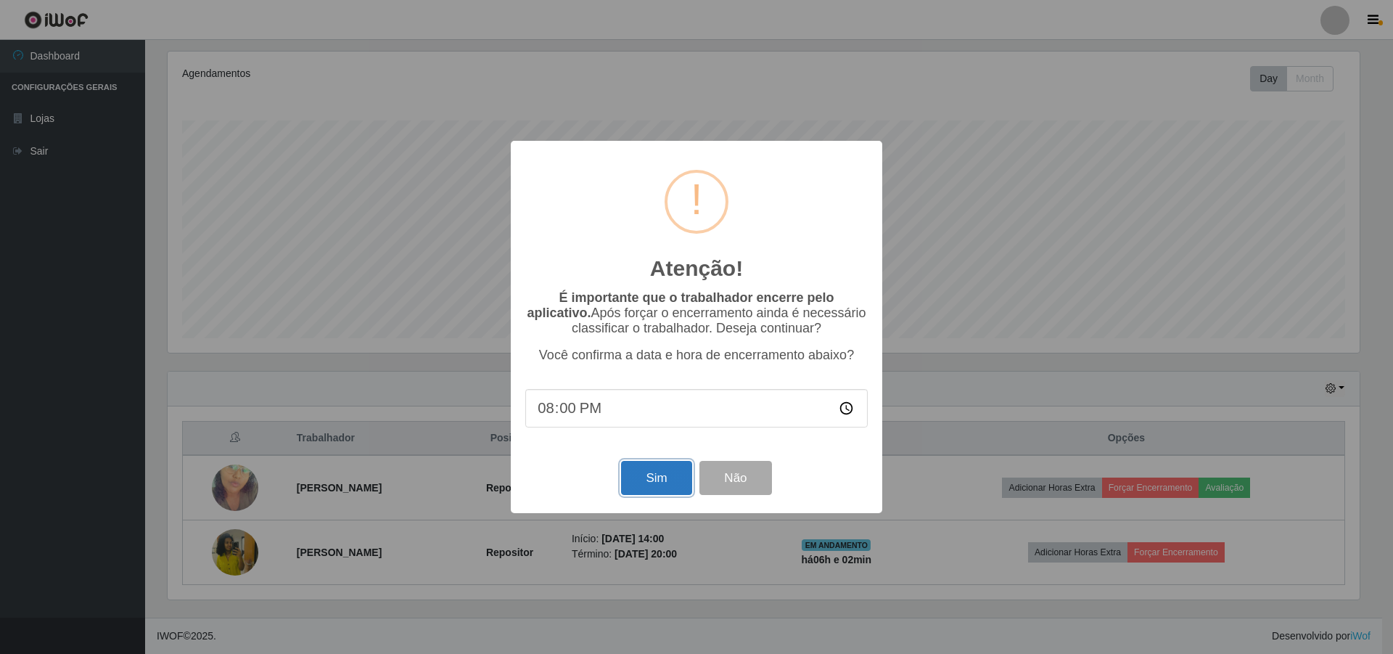
click at [638, 483] on button "Sim" at bounding box center [656, 478] width 70 height 34
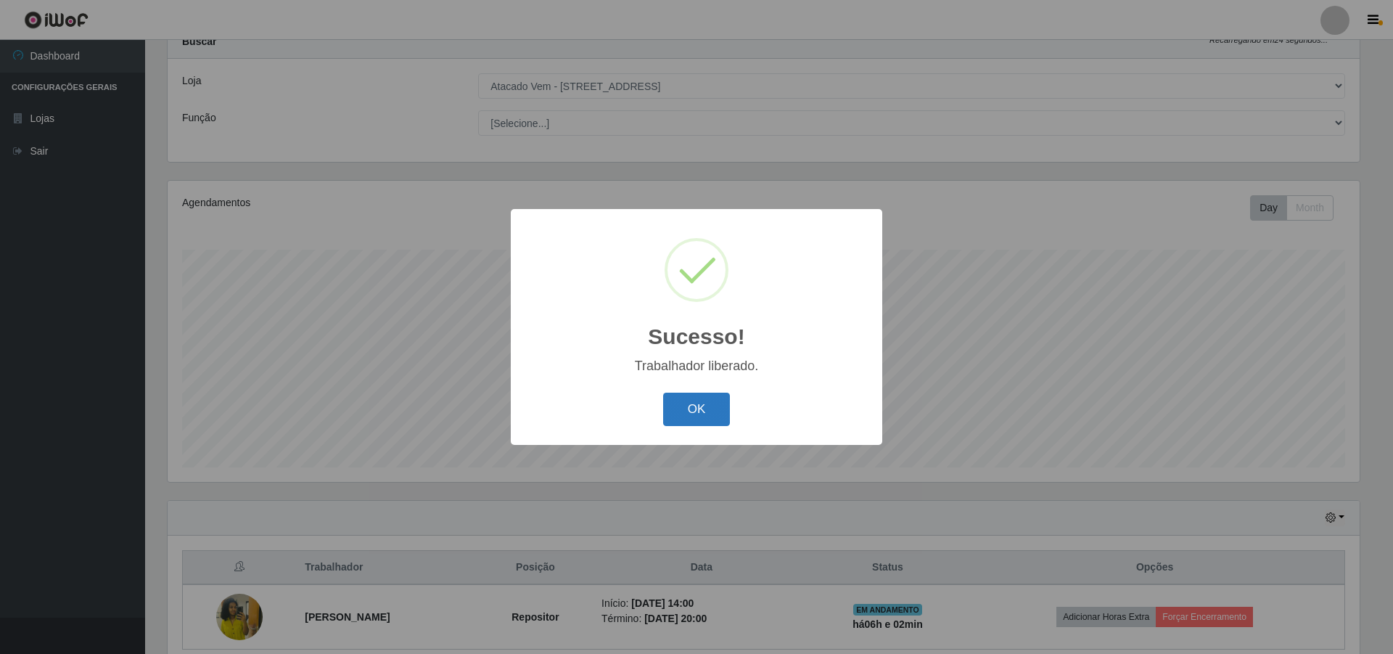
click at [716, 394] on button "OK" at bounding box center [696, 410] width 67 height 34
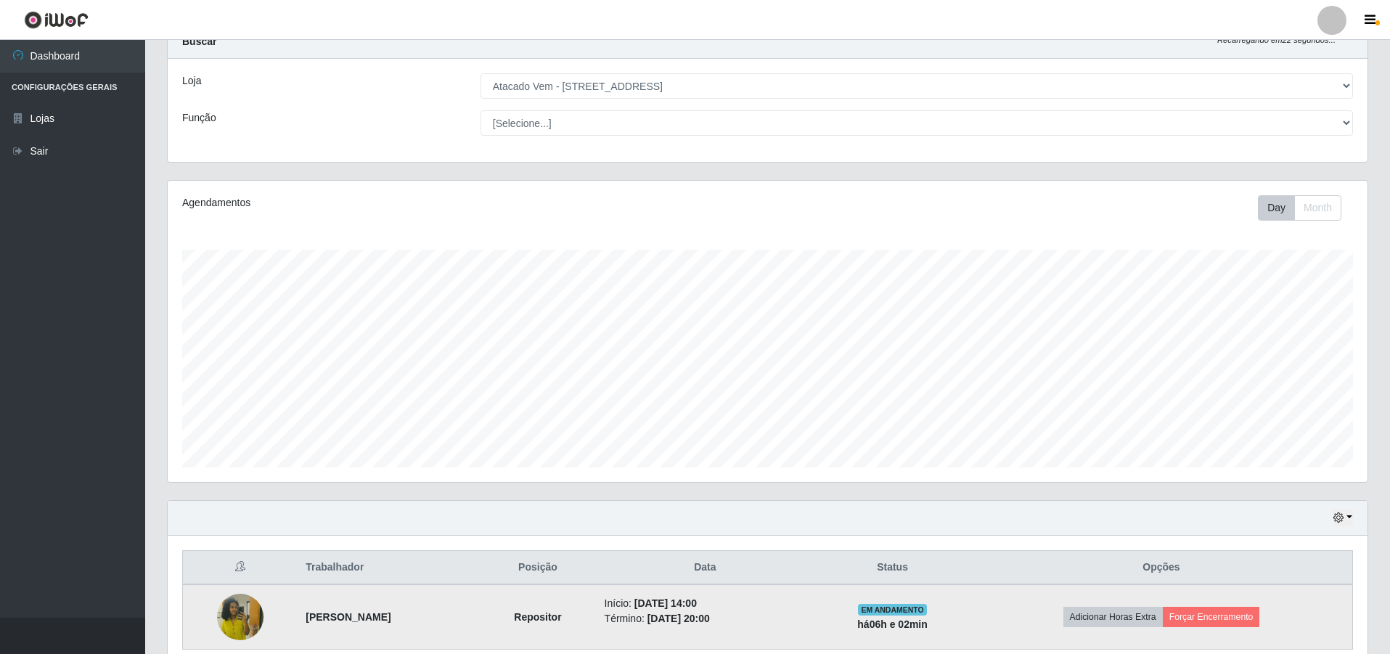
click at [254, 605] on img at bounding box center [240, 617] width 46 height 83
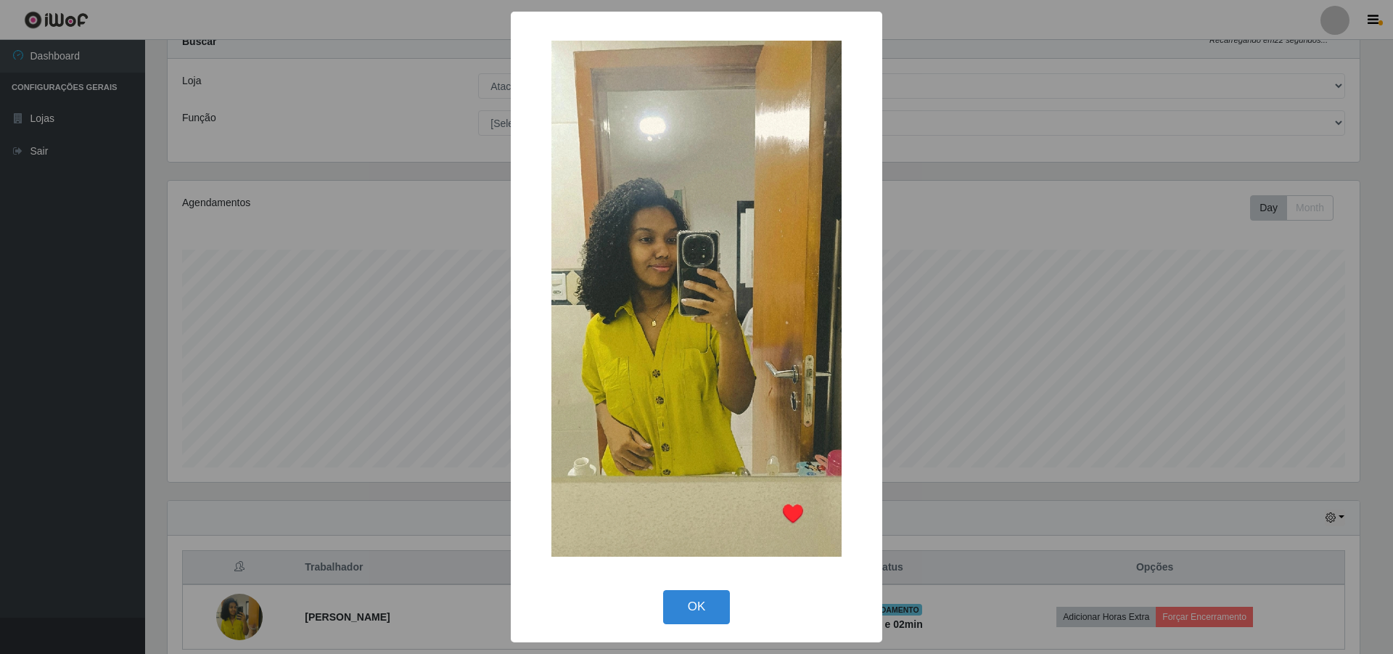
click at [474, 488] on div "× OK Cancel" at bounding box center [696, 327] width 1393 height 654
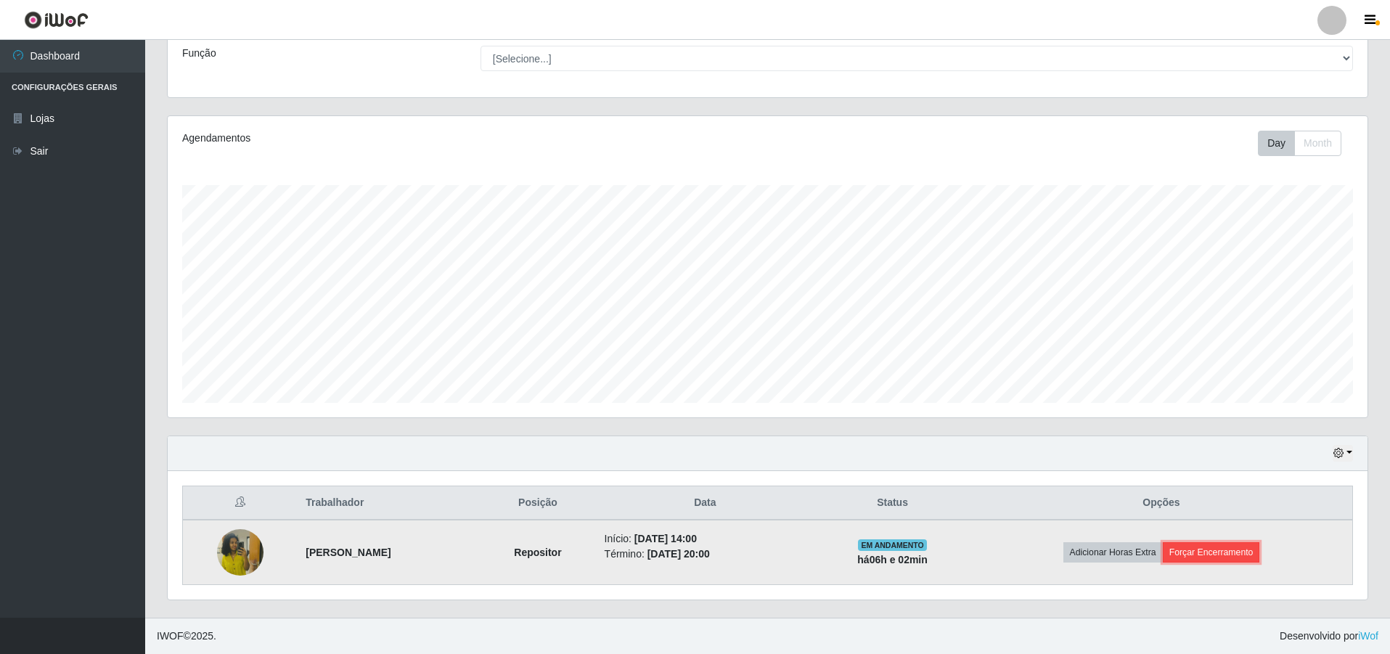
click at [1195, 556] on button "Forçar Encerramento" at bounding box center [1211, 552] width 97 height 20
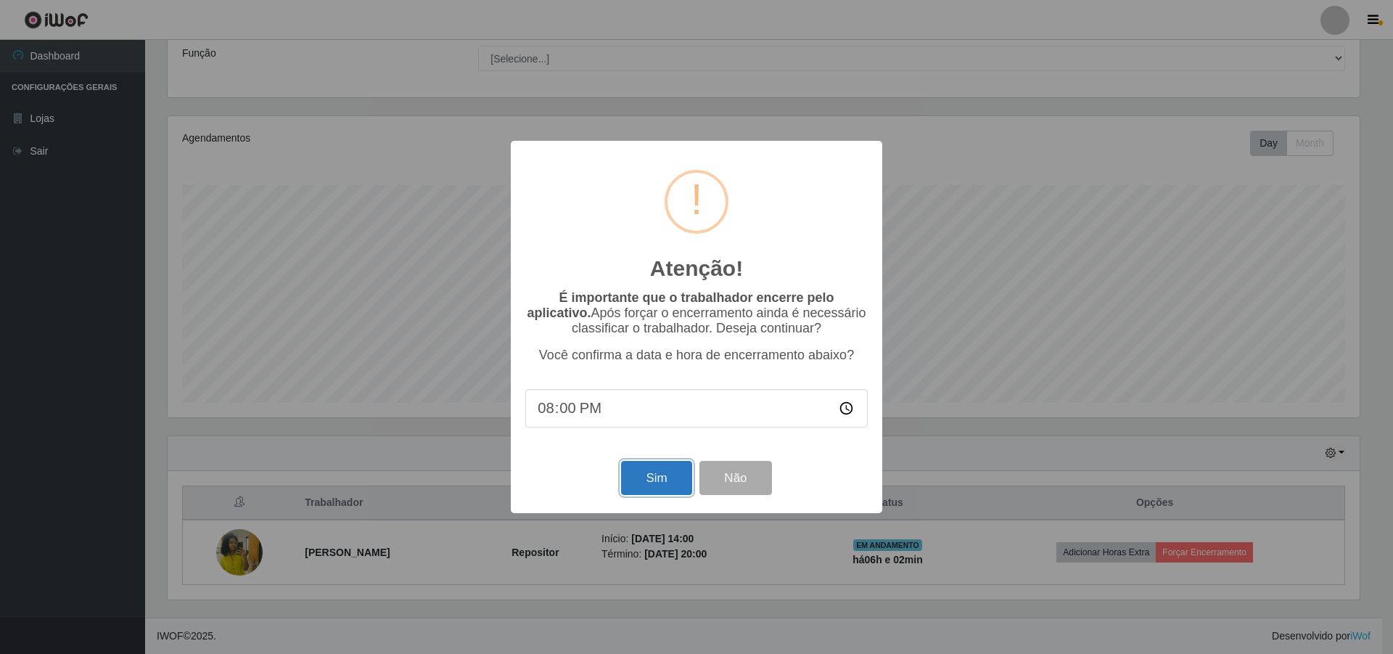
click at [633, 484] on button "Sim" at bounding box center [656, 478] width 70 height 34
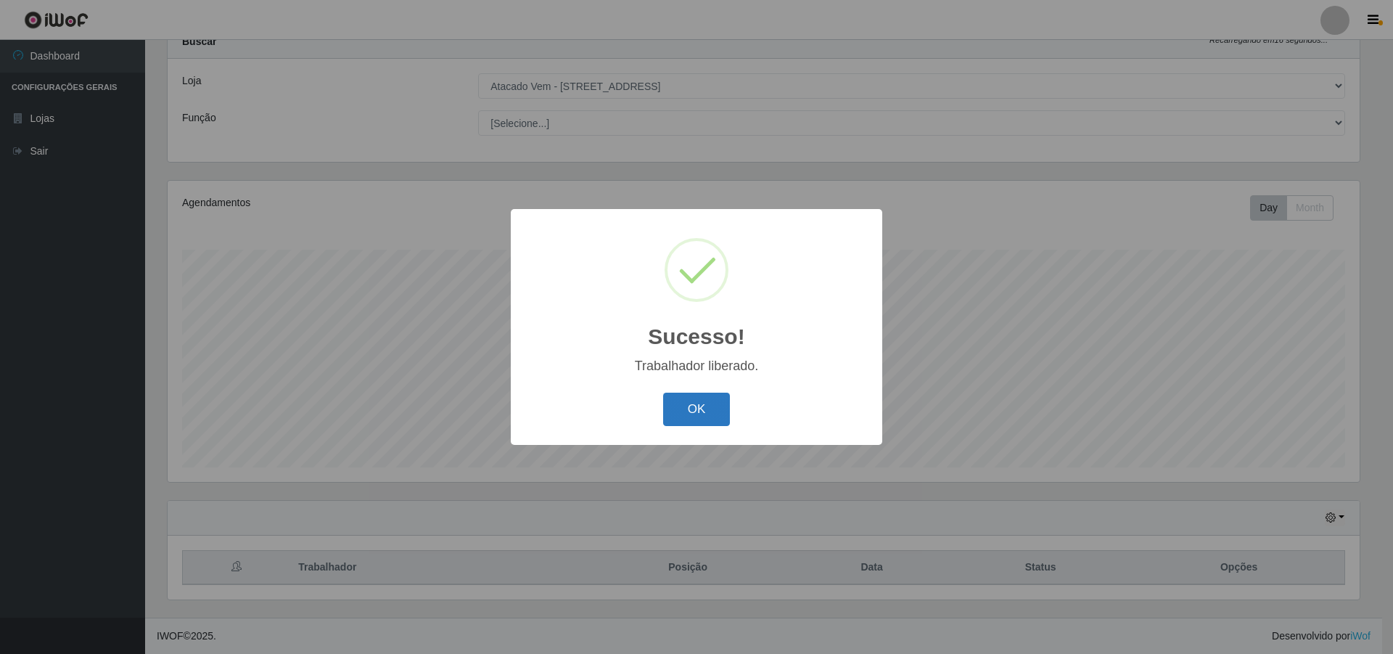
click at [705, 401] on button "OK" at bounding box center [696, 410] width 67 height 34
